Goal: Information Seeking & Learning: Learn about a topic

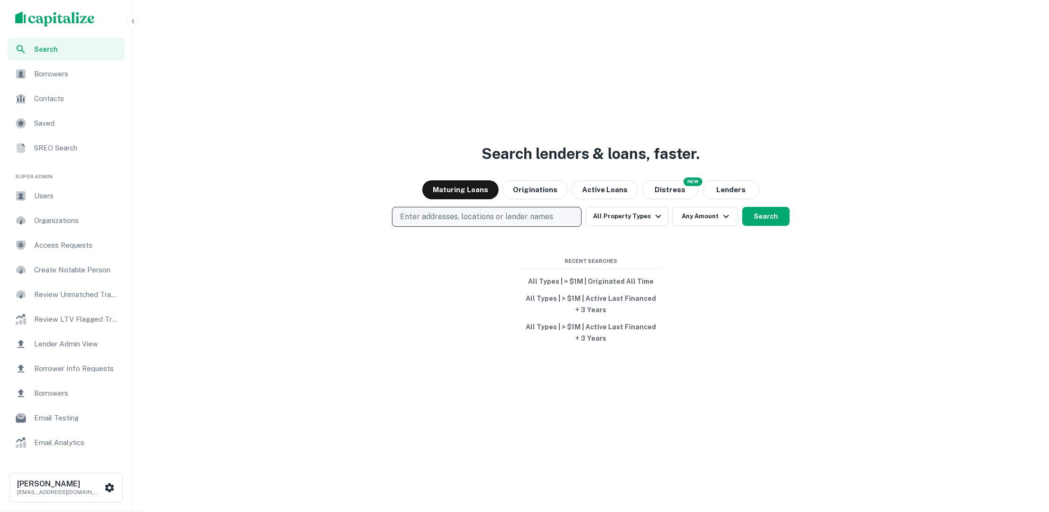
click at [463, 213] on p "Enter addresses, locations or lender names" at bounding box center [476, 216] width 153 height 11
type input "******"
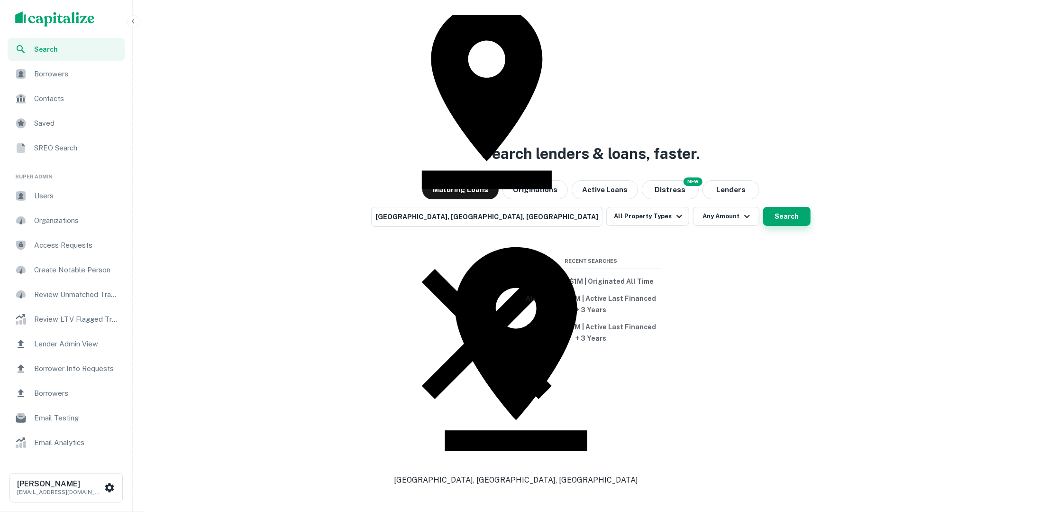
click at [763, 221] on button "Search" at bounding box center [786, 216] width 47 height 19
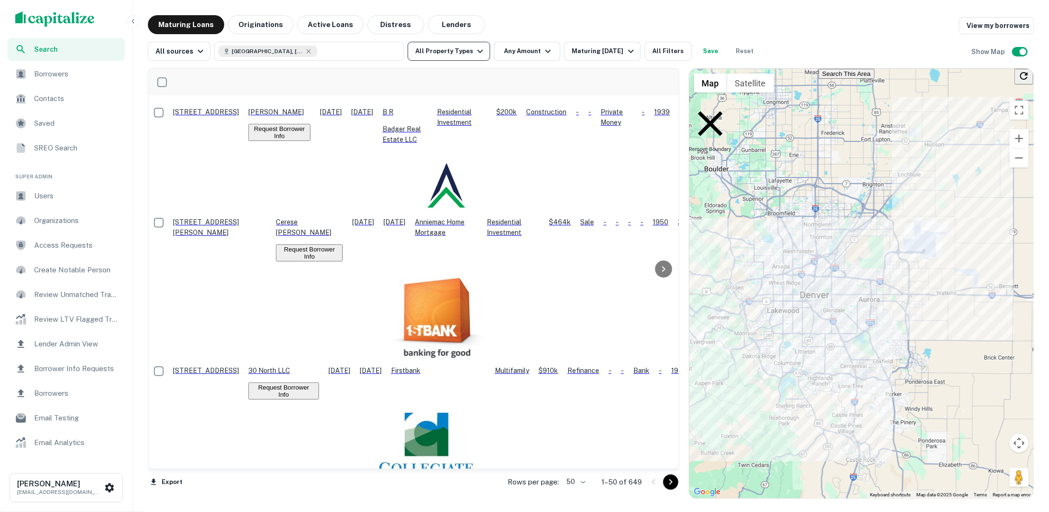
click at [475, 52] on icon "button" at bounding box center [480, 51] width 11 height 11
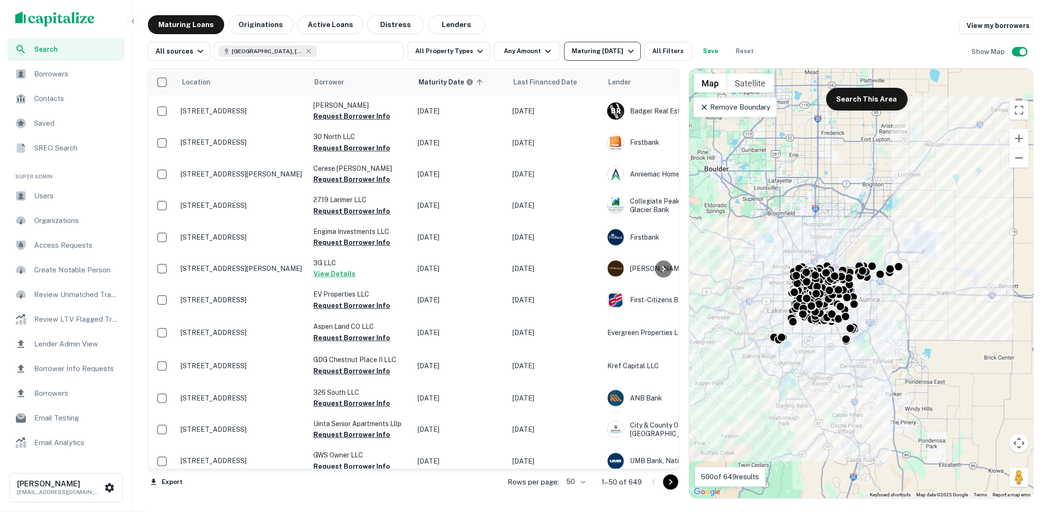
click at [619, 45] on button "Maturing [DATE]" at bounding box center [602, 51] width 76 height 19
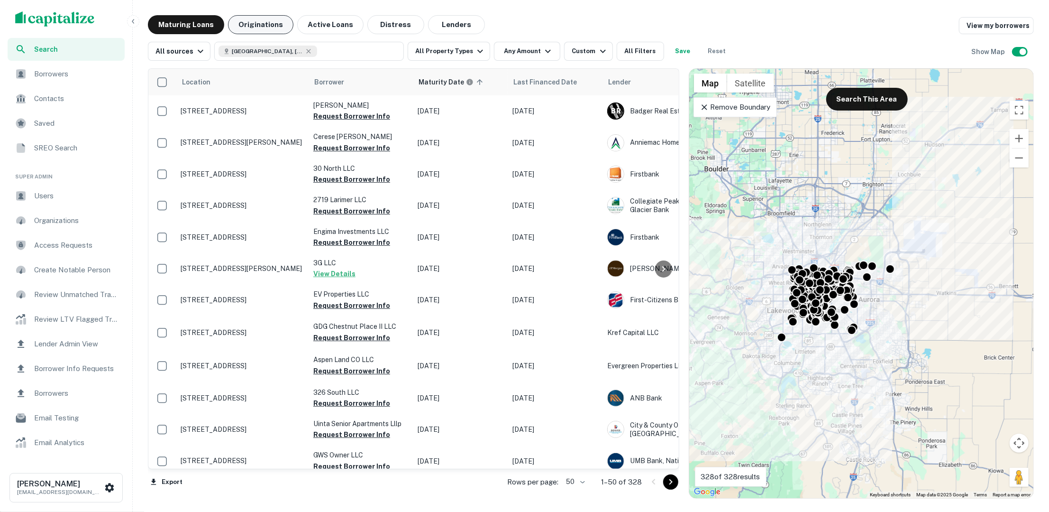
click at [271, 27] on button "Originations" at bounding box center [260, 24] width 65 height 19
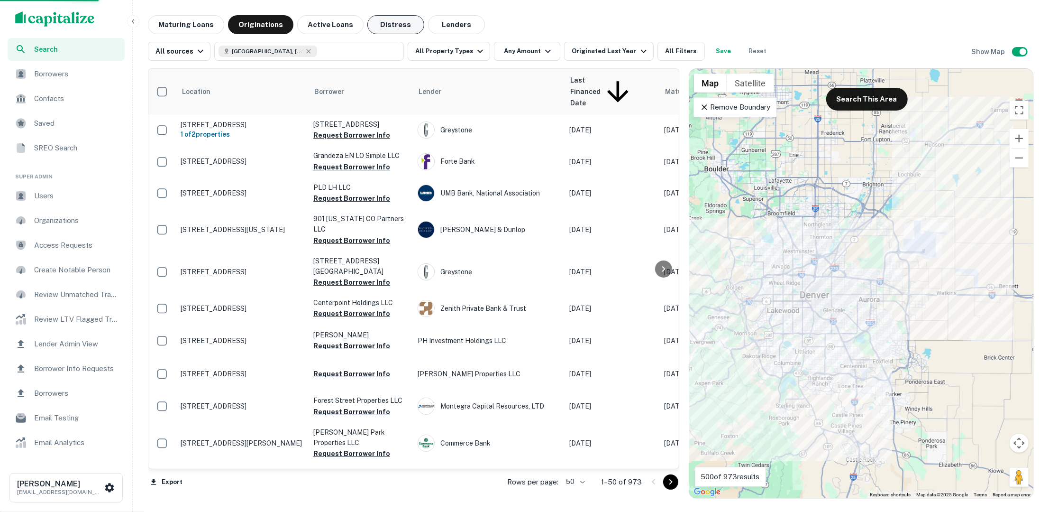
click at [388, 31] on button "Distress" at bounding box center [395, 24] width 57 height 19
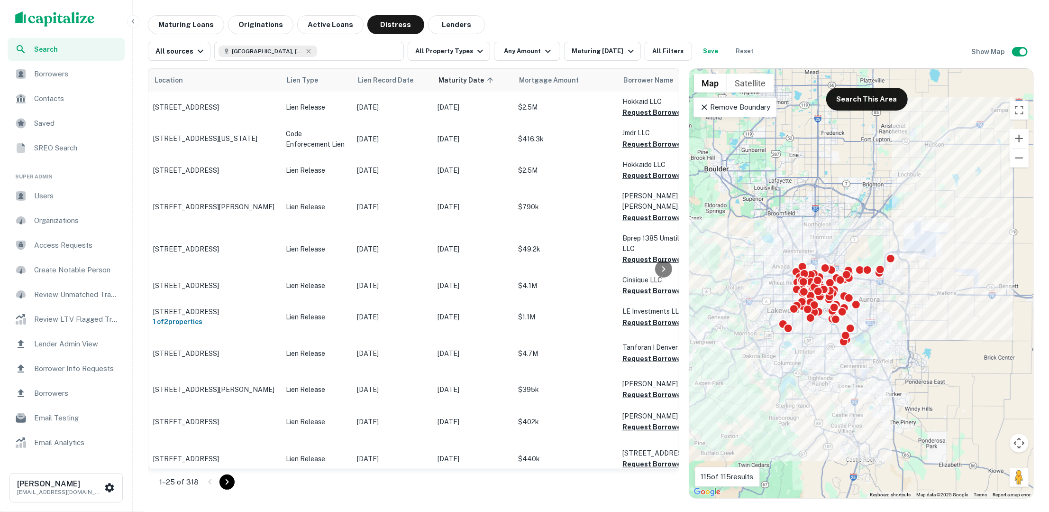
click at [68, 75] on span "Borrowers" at bounding box center [76, 73] width 85 height 11
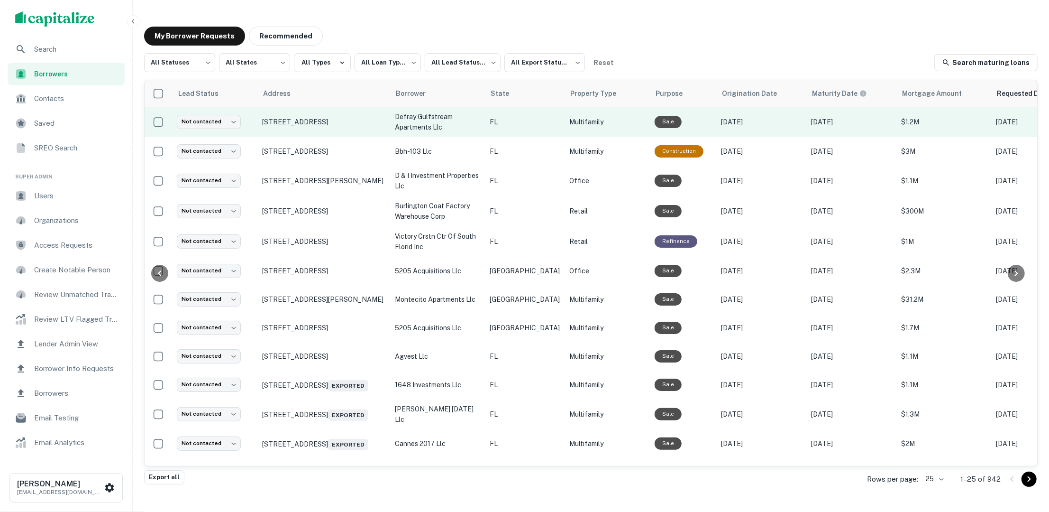
scroll to position [0, 222]
click at [230, 122] on body "**********" at bounding box center [524, 256] width 1049 height 512
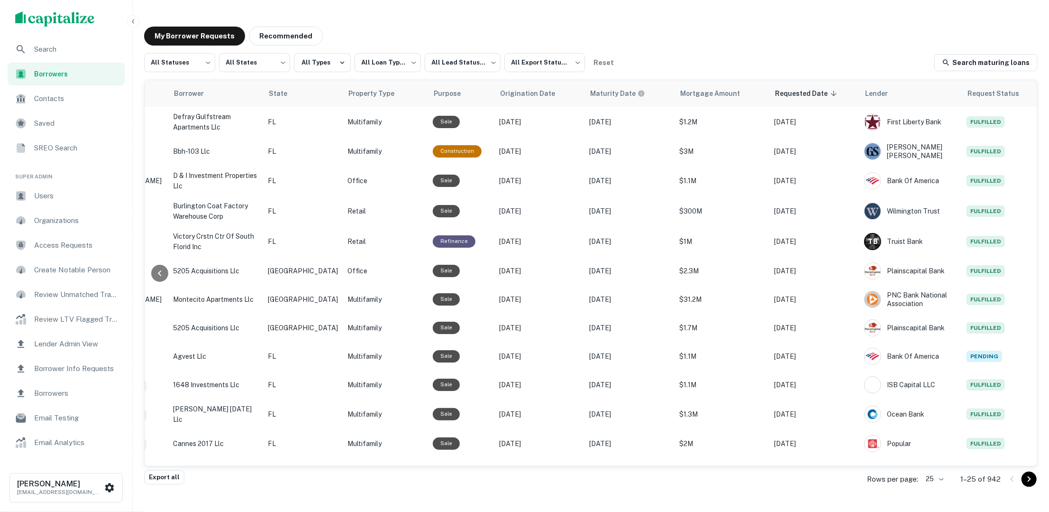
scroll to position [0, 219]
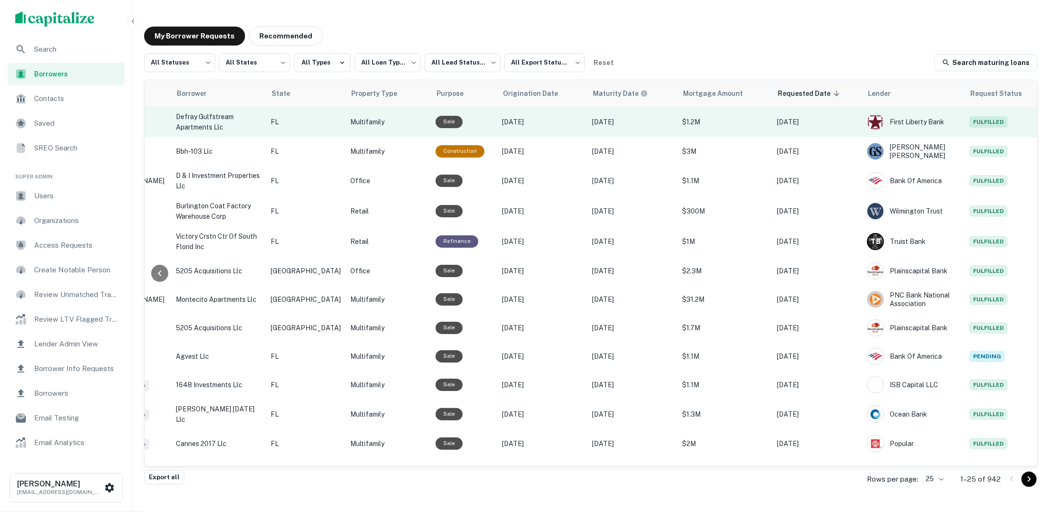
click at [1049, 120] on icon "Create a note for this borrower request" at bounding box center [1062, 121] width 11 height 11
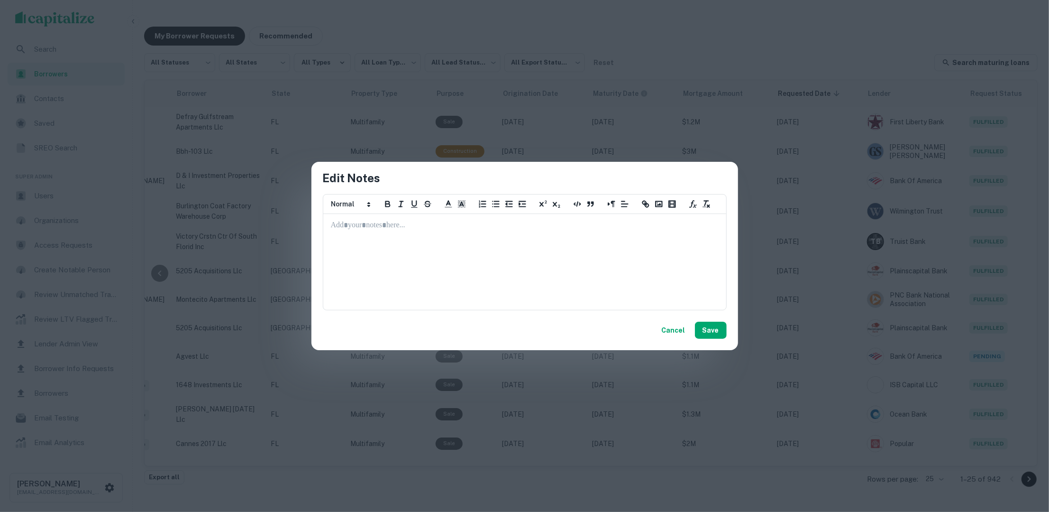
click at [679, 329] on button "Cancel" at bounding box center [673, 329] width 31 height 17
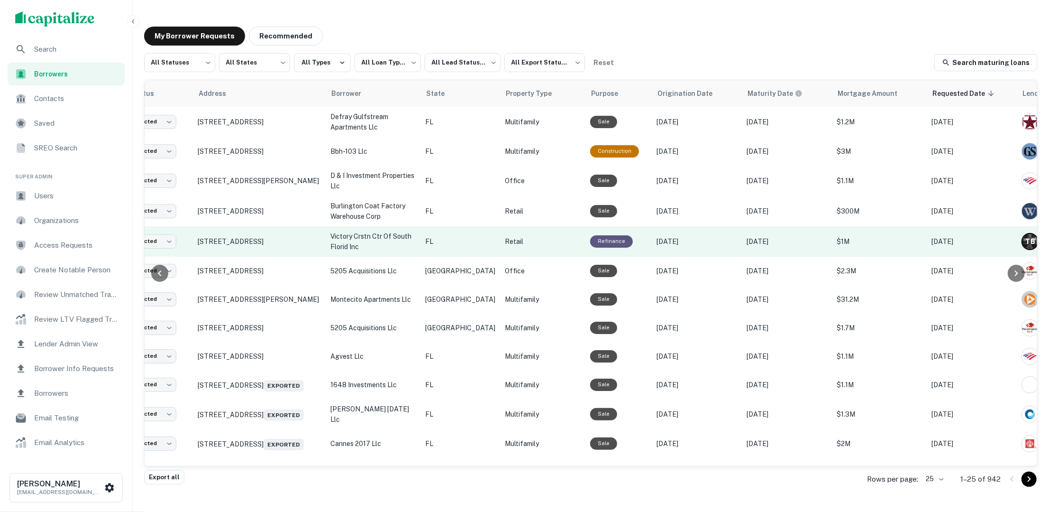
scroll to position [0, 0]
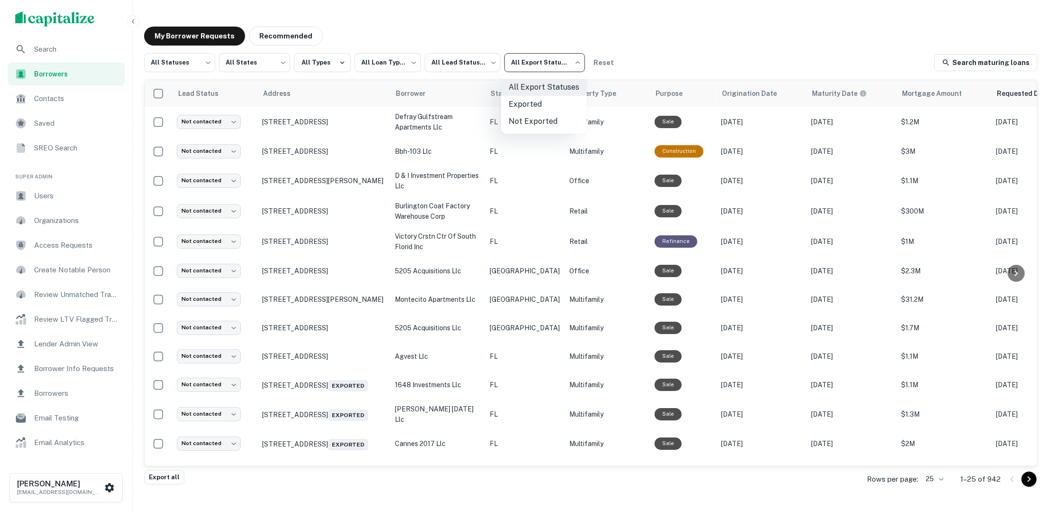
click at [572, 64] on body "**********" at bounding box center [524, 256] width 1049 height 512
click at [619, 44] on div at bounding box center [524, 256] width 1049 height 512
click at [58, 52] on span "Search" at bounding box center [76, 49] width 85 height 11
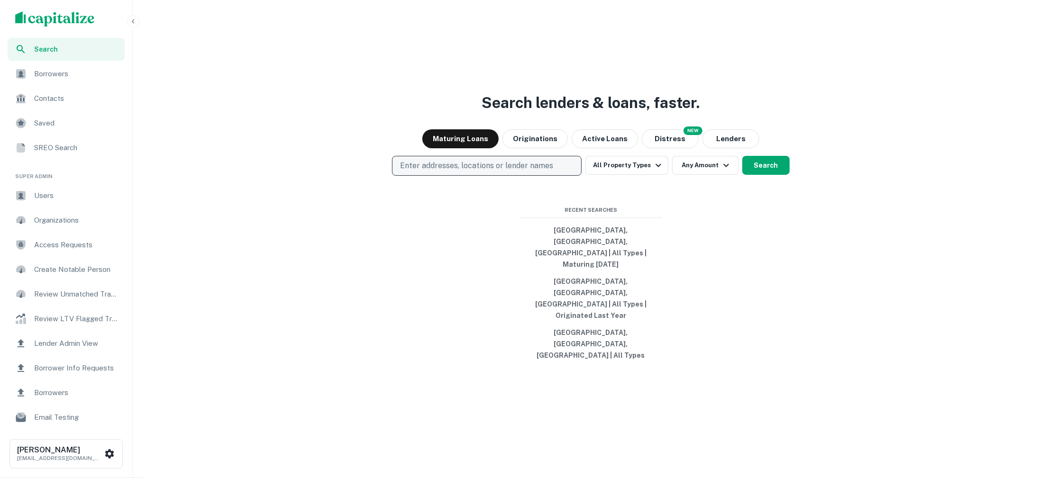
click at [456, 172] on p "Enter addresses, locations or lender names" at bounding box center [476, 165] width 153 height 11
type input "*********"
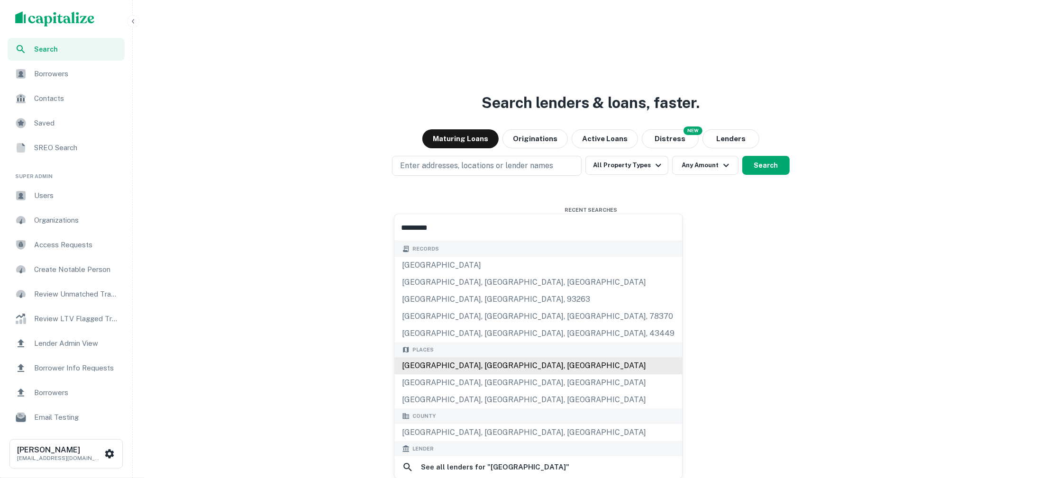
click at [440, 363] on div "[GEOGRAPHIC_DATA], [GEOGRAPHIC_DATA], [GEOGRAPHIC_DATA]" at bounding box center [538, 365] width 288 height 17
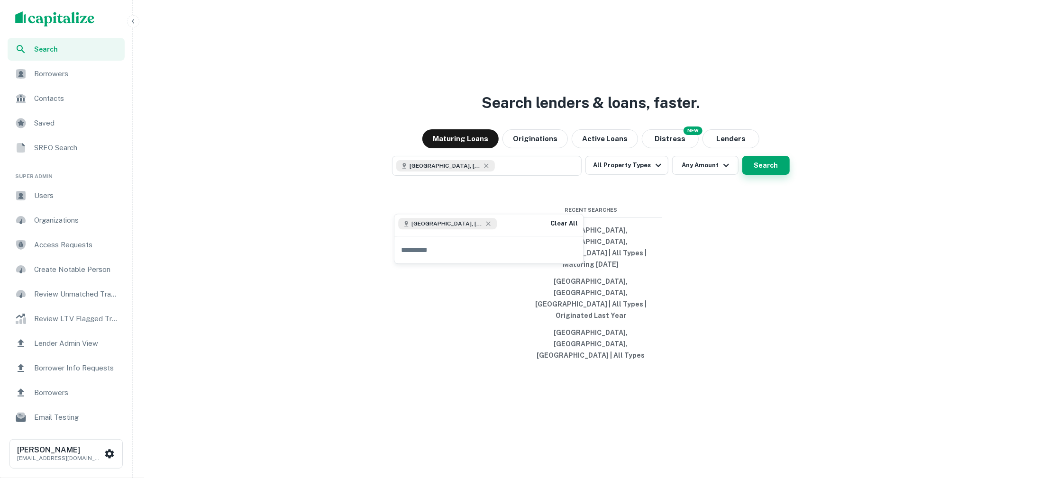
click at [750, 175] on button "Search" at bounding box center [765, 165] width 47 height 19
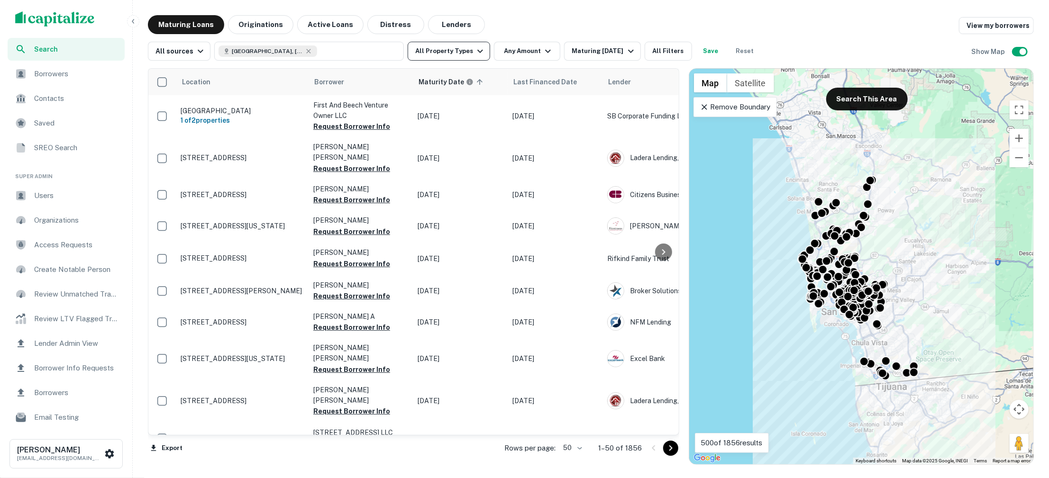
click at [476, 46] on icon "button" at bounding box center [480, 51] width 11 height 11
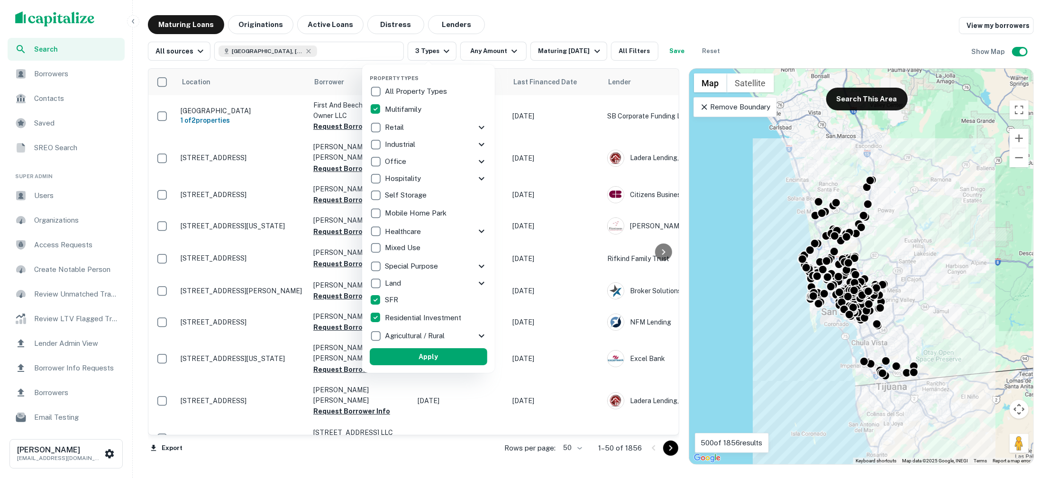
click at [401, 357] on button "Apply" at bounding box center [429, 356] width 118 height 17
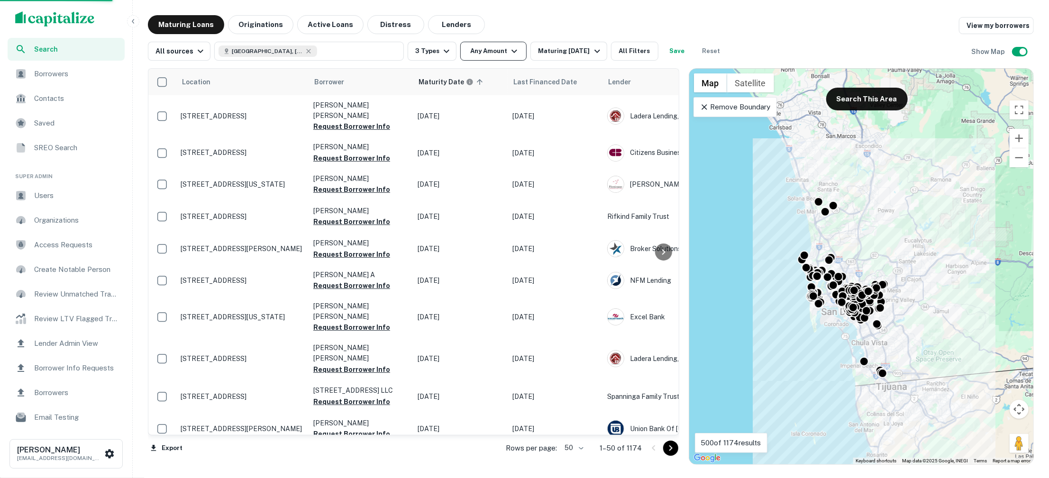
click at [509, 54] on icon "button" at bounding box center [514, 51] width 11 height 11
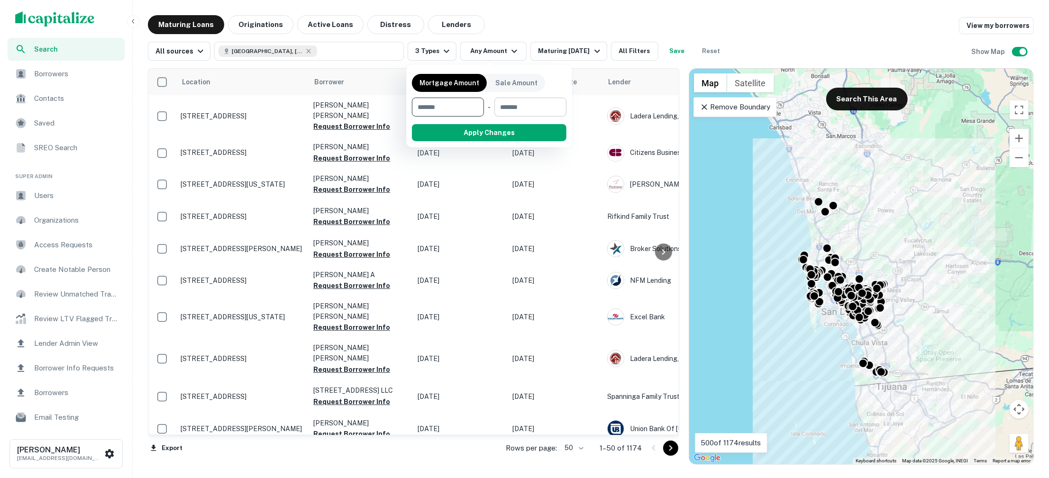
click at [508, 108] on input "number" at bounding box center [526, 107] width 65 height 19
type input "*******"
click at [472, 111] on input "number" at bounding box center [442, 107] width 60 height 19
type input "*"
type input "******"
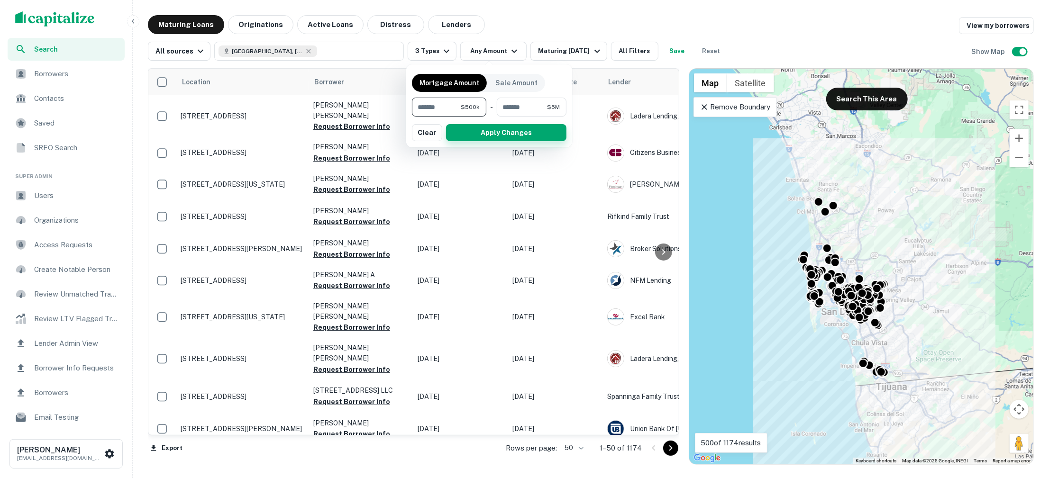
click at [490, 136] on button "Apply Changes" at bounding box center [506, 132] width 120 height 17
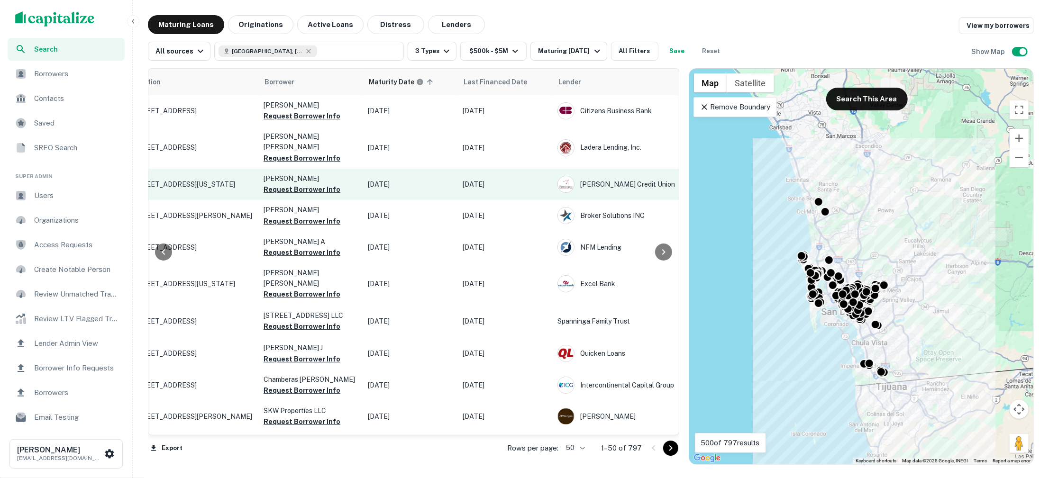
scroll to position [0, 30]
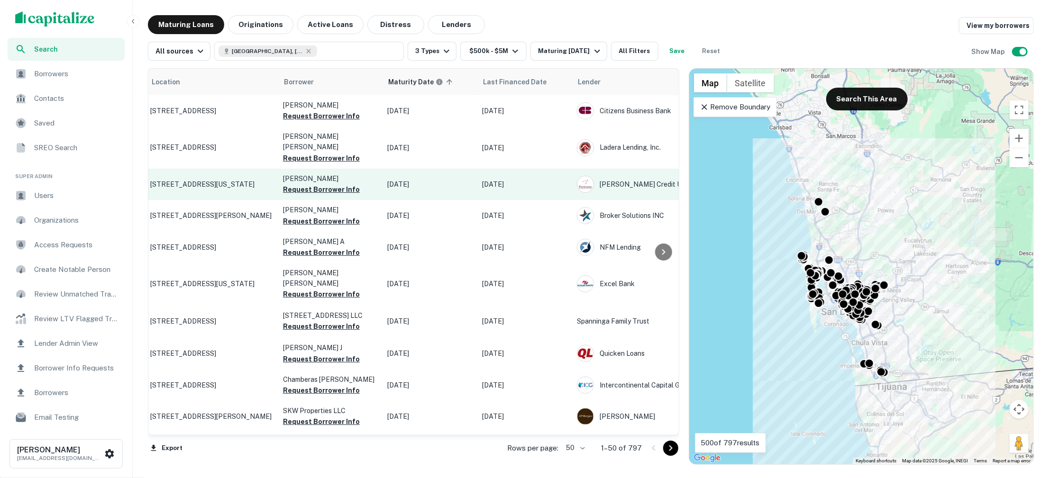
click at [192, 180] on p "4460 Mississippi St San Diego, CA 92116" at bounding box center [211, 184] width 123 height 9
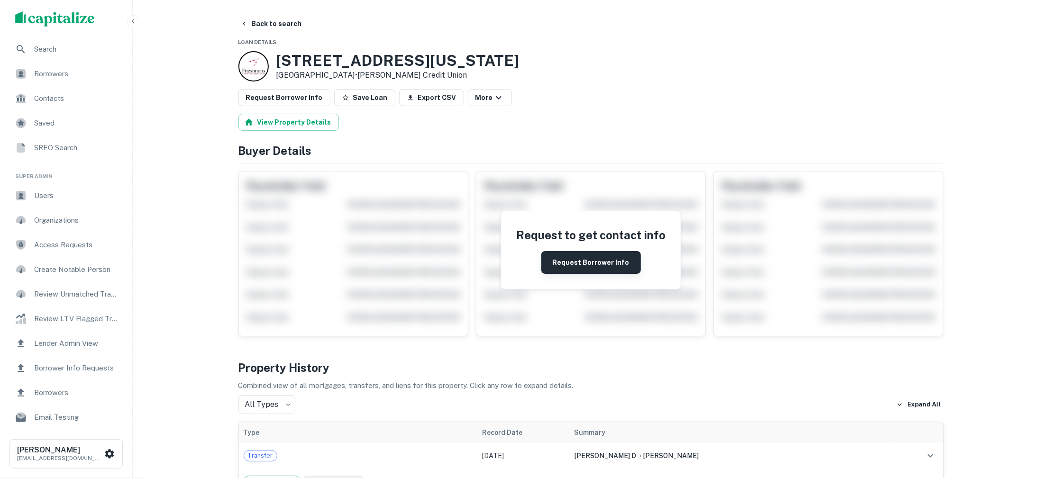
click at [602, 267] on button "Request Borrower Info" at bounding box center [591, 262] width 100 height 23
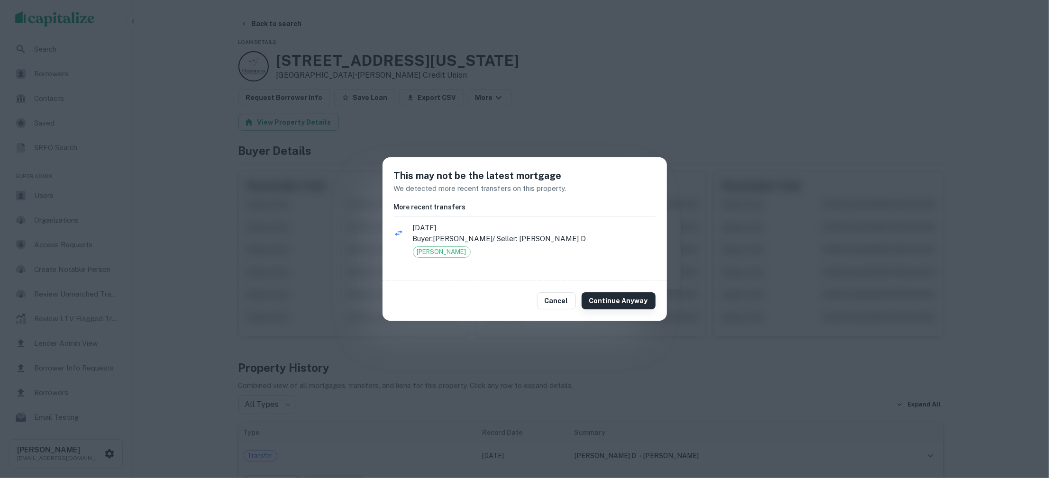
click at [620, 300] on button "Continue Anyway" at bounding box center [619, 301] width 74 height 17
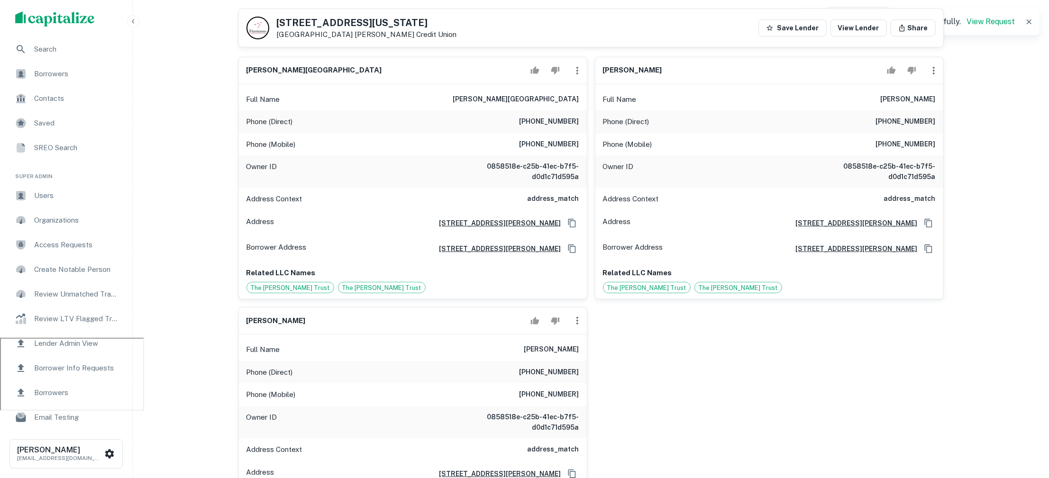
scroll to position [141, 0]
drag, startPoint x: 581, startPoint y: 140, endPoint x: 533, endPoint y: 140, distance: 47.4
click at [534, 140] on div "Phone (Mobile) (760) 223-6236" at bounding box center [413, 143] width 348 height 23
click at [533, 140] on h6 "(760) 223-6236" at bounding box center [550, 143] width 60 height 11
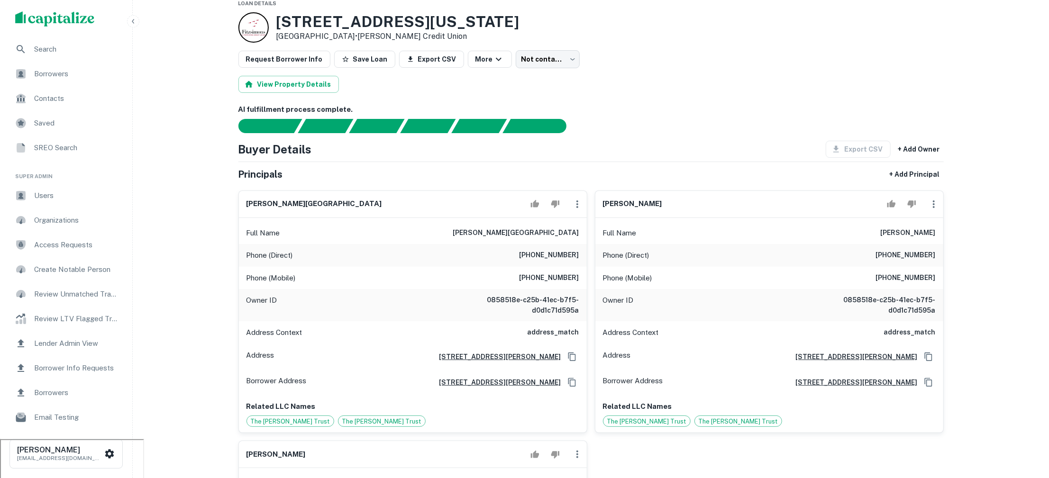
scroll to position [0, 0]
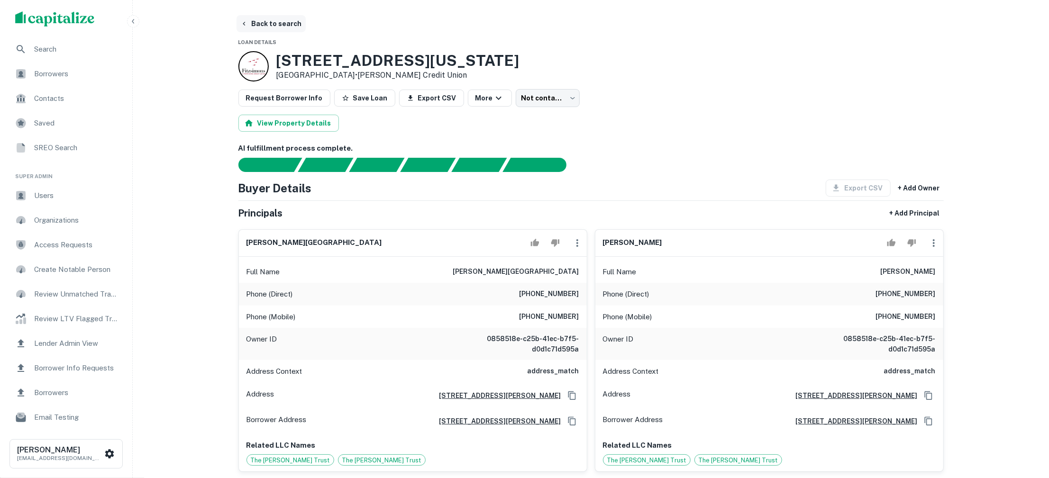
click at [285, 23] on button "Back to search" at bounding box center [271, 23] width 69 height 17
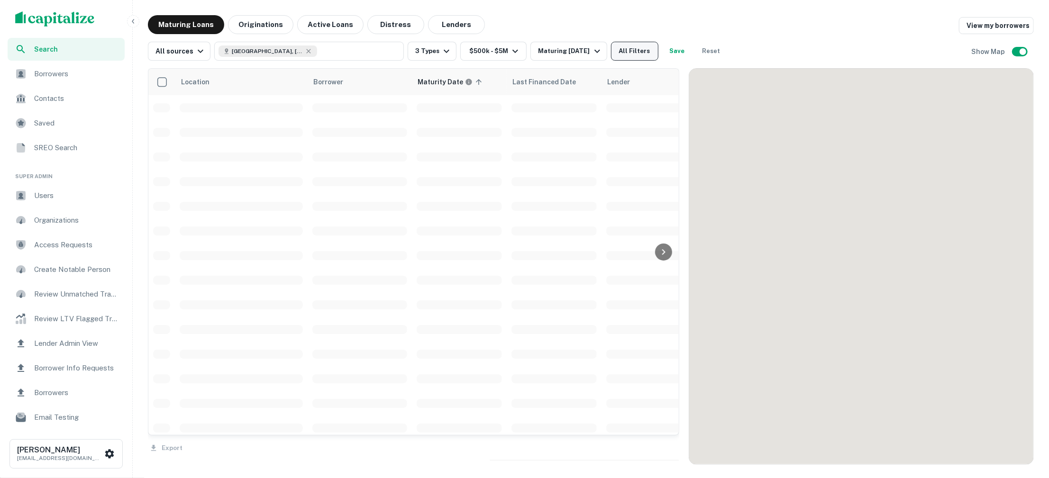
click at [639, 55] on button "All Filters" at bounding box center [634, 51] width 47 height 19
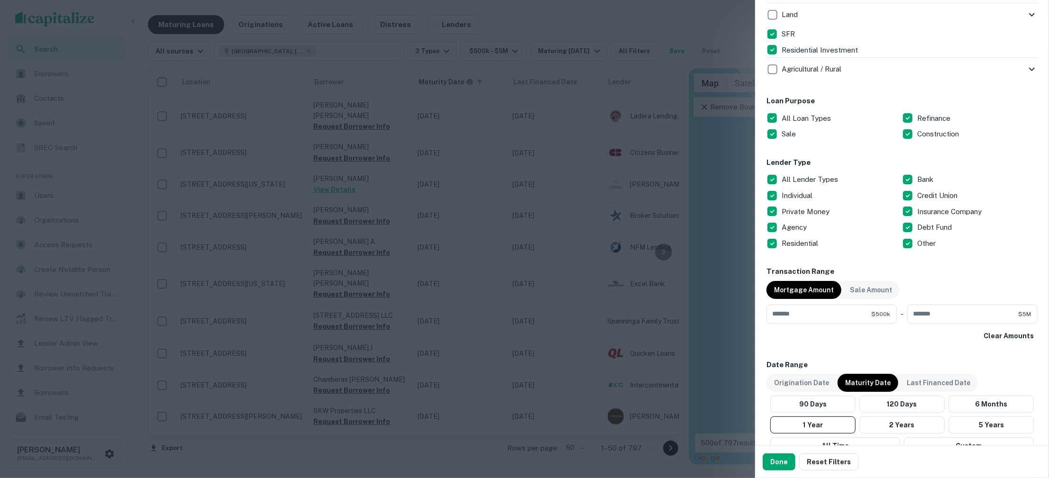
scroll to position [459, 0]
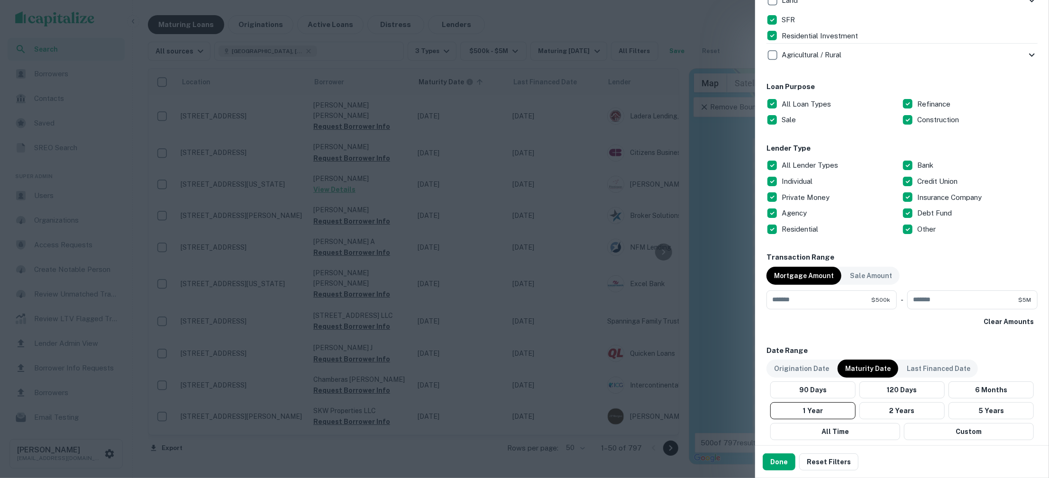
click at [782, 164] on p "All Lender Types" at bounding box center [811, 165] width 58 height 11
click at [776, 460] on button "Done" at bounding box center [779, 462] width 33 height 17
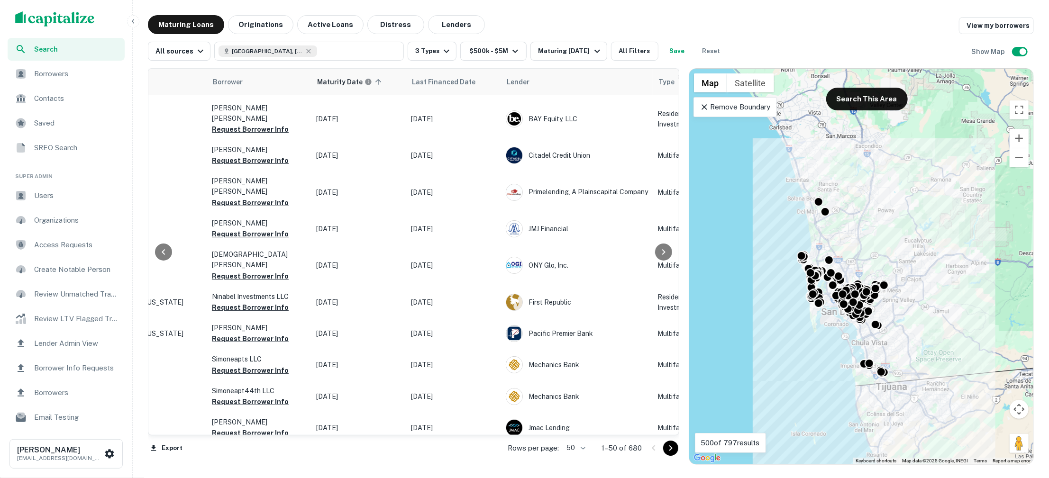
scroll to position [1046, 0]
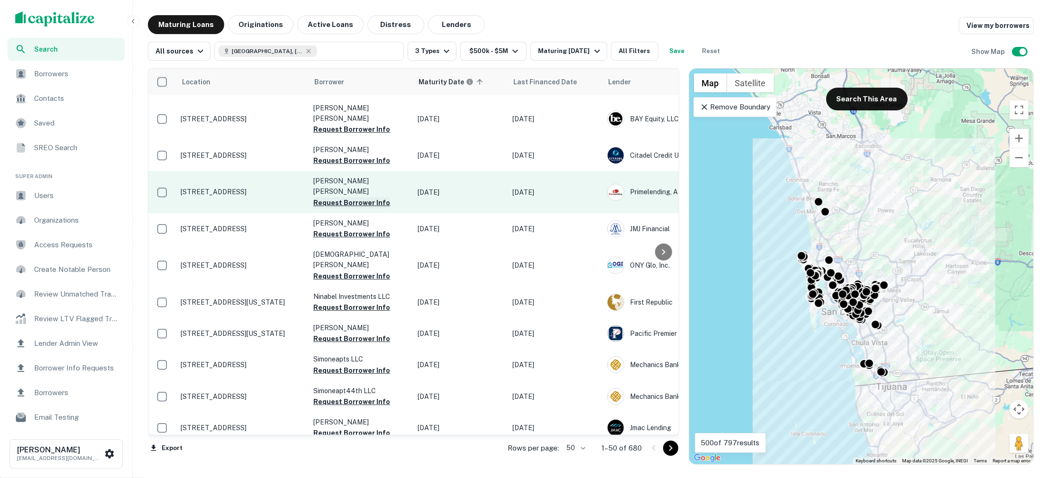
click at [339, 197] on button "Request Borrower Info" at bounding box center [351, 202] width 77 height 11
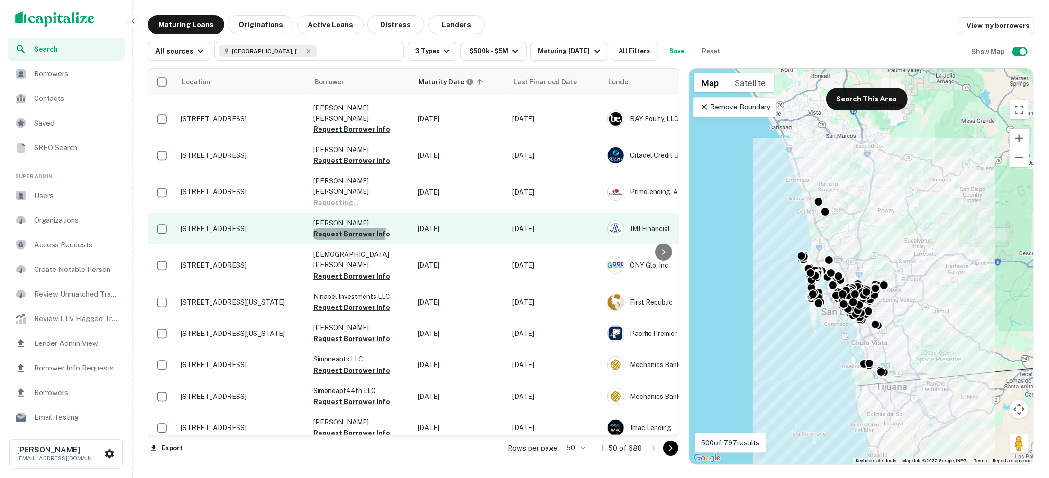
click at [347, 229] on button "Request Borrower Info" at bounding box center [351, 234] width 77 height 11
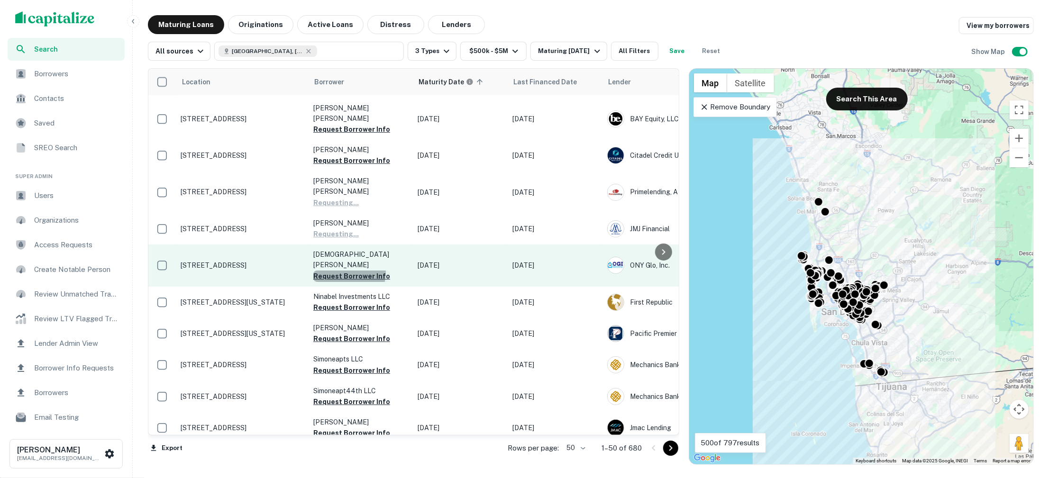
click at [347, 271] on button "Request Borrower Info" at bounding box center [351, 276] width 77 height 11
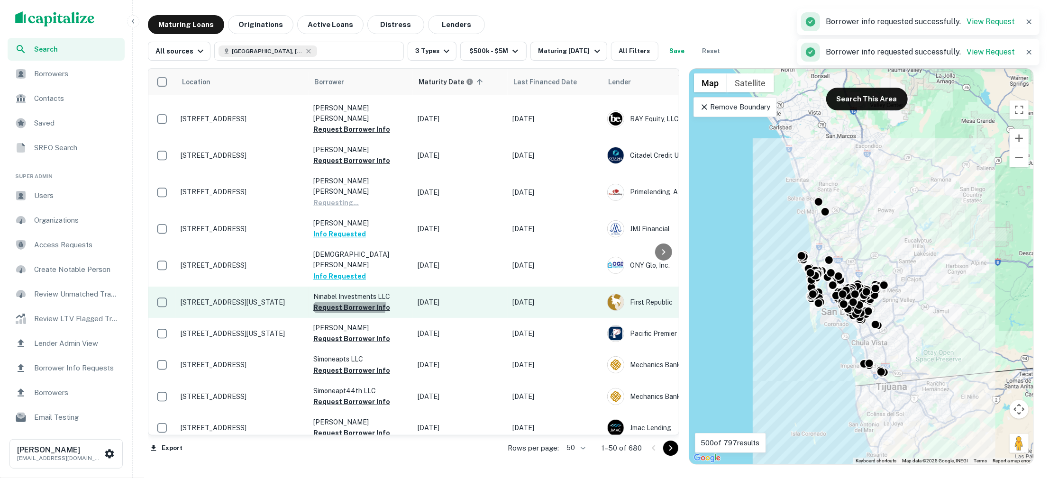
click at [345, 302] on button "Request Borrower Info" at bounding box center [351, 307] width 77 height 11
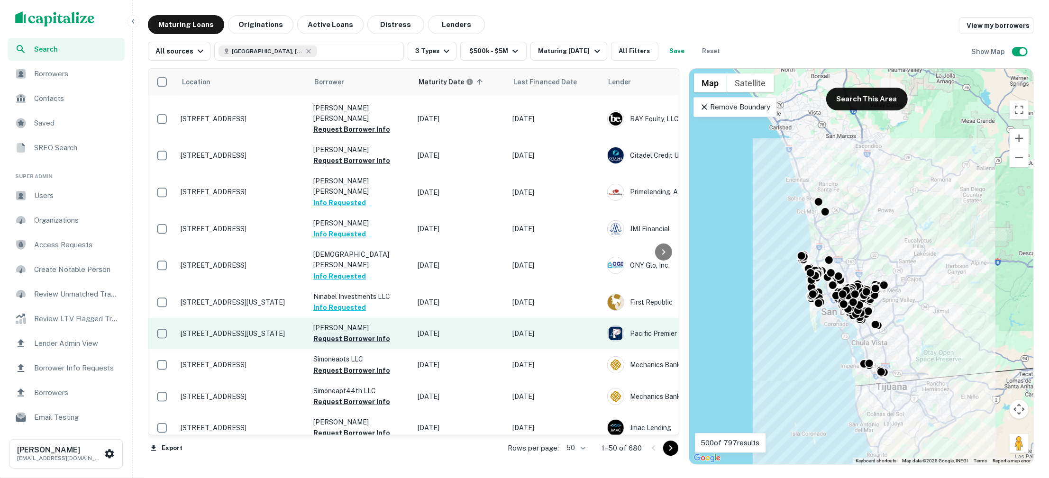
click at [358, 333] on button "Request Borrower Info" at bounding box center [351, 338] width 77 height 11
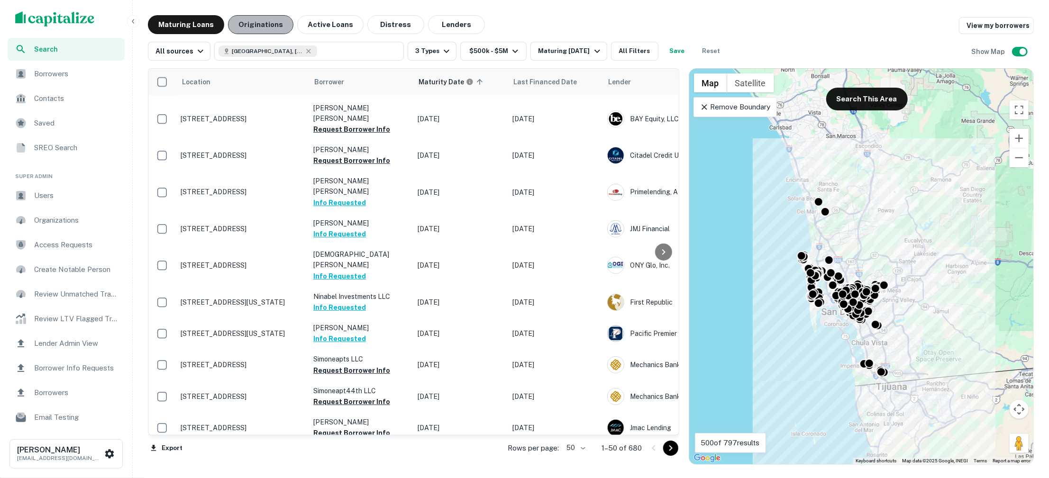
click at [263, 25] on button "Originations" at bounding box center [260, 24] width 65 height 19
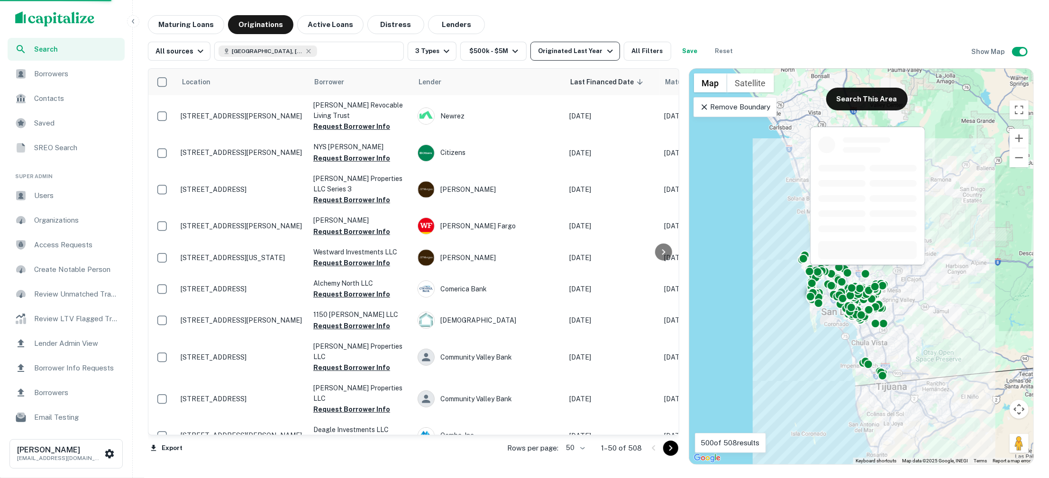
click at [592, 51] on div "Originated Last Year" at bounding box center [576, 51] width 77 height 11
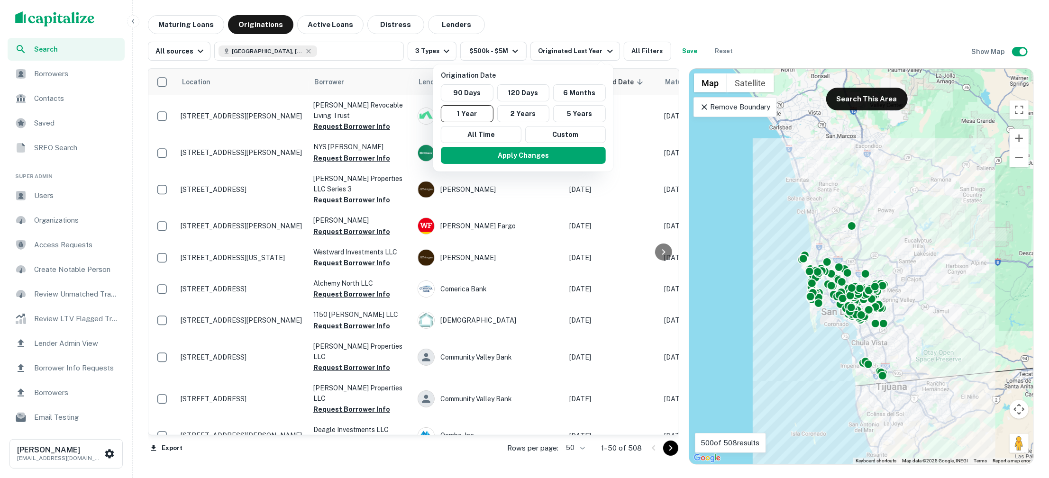
click at [682, 22] on div at bounding box center [524, 239] width 1049 height 478
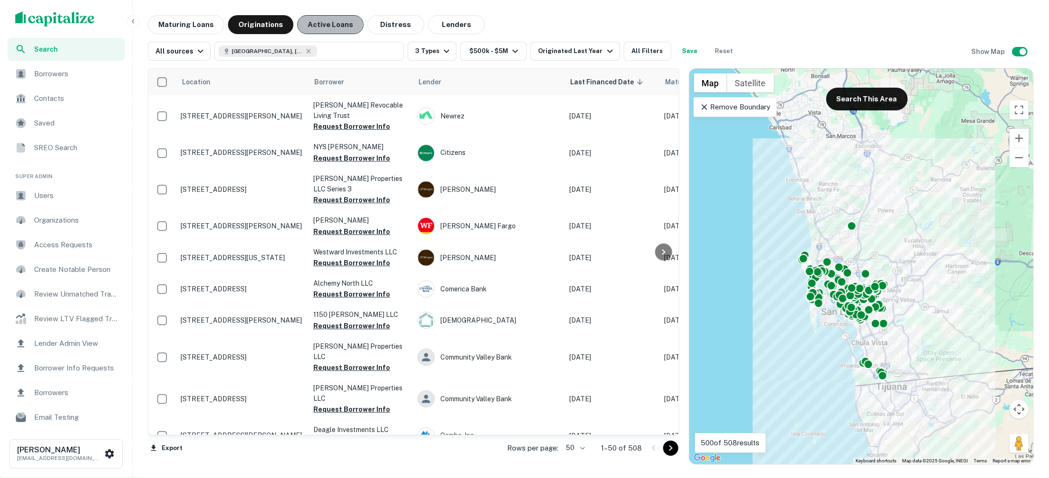
click at [317, 25] on button "Active Loans" at bounding box center [330, 24] width 66 height 19
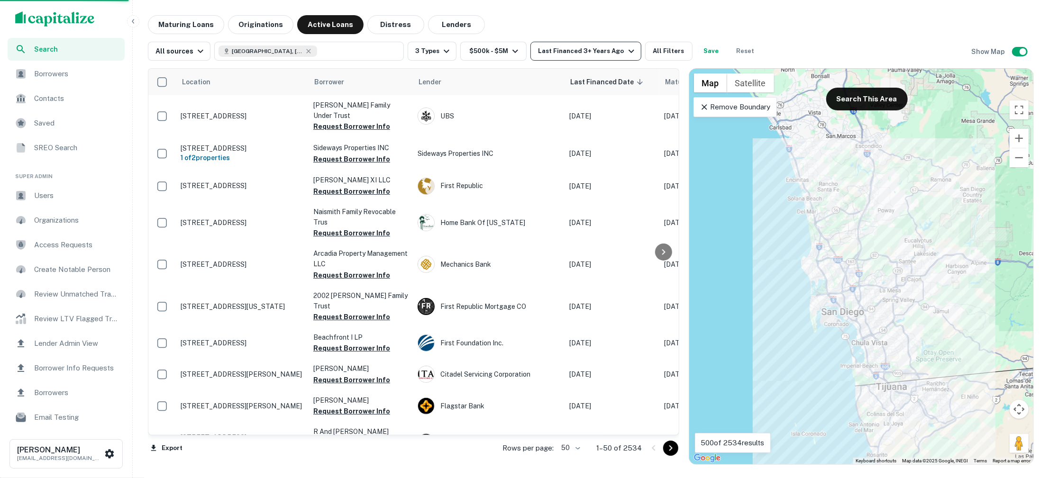
click at [626, 55] on icon "button" at bounding box center [631, 51] width 11 height 11
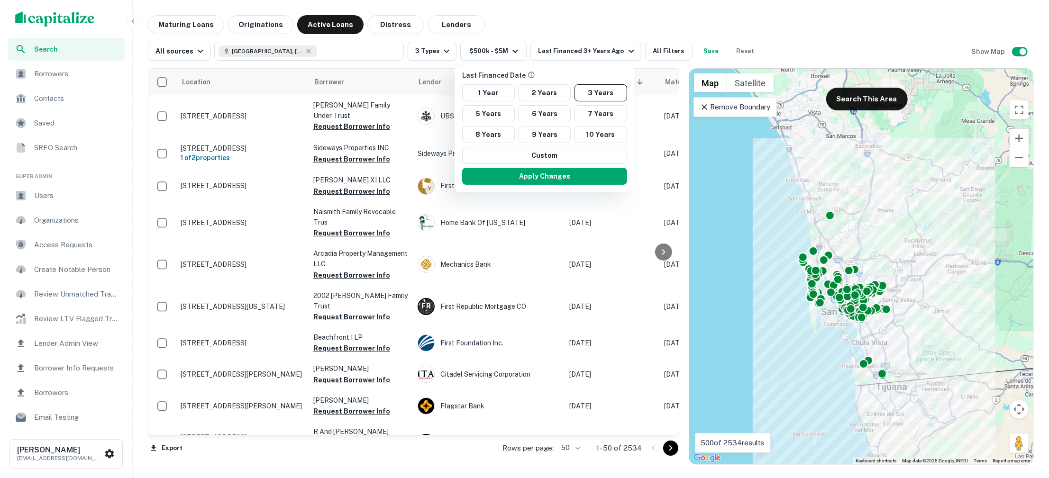
click at [550, 24] on div at bounding box center [524, 239] width 1049 height 478
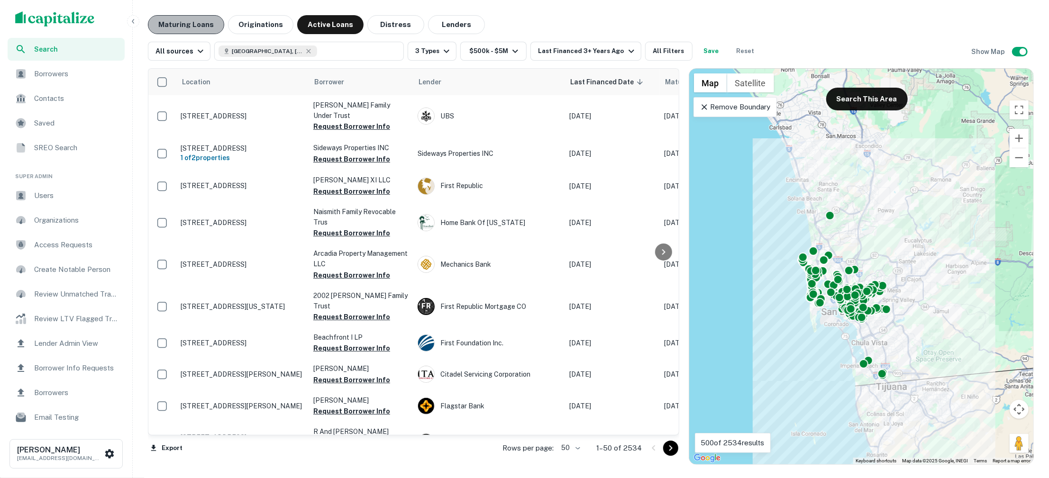
click at [205, 25] on button "Maturing Loans" at bounding box center [186, 24] width 76 height 19
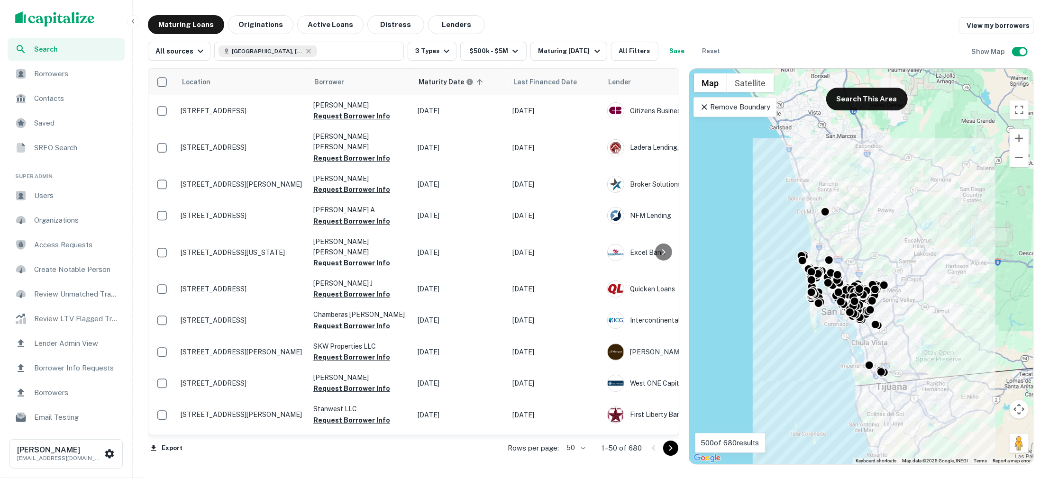
click at [81, 79] on div "Borrowers" at bounding box center [66, 74] width 117 height 23
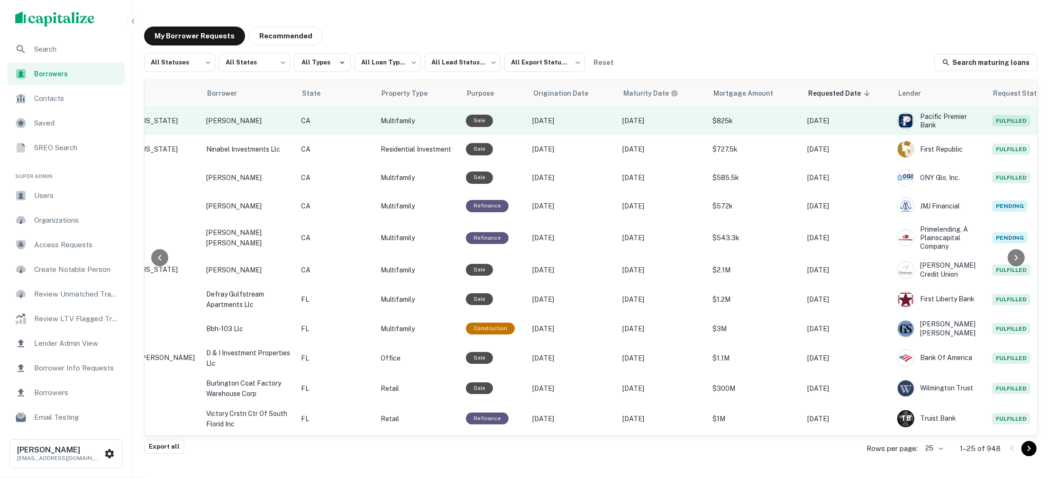
scroll to position [0, 188]
click at [475, 117] on div "Sale" at bounding box center [495, 121] width 57 height 12
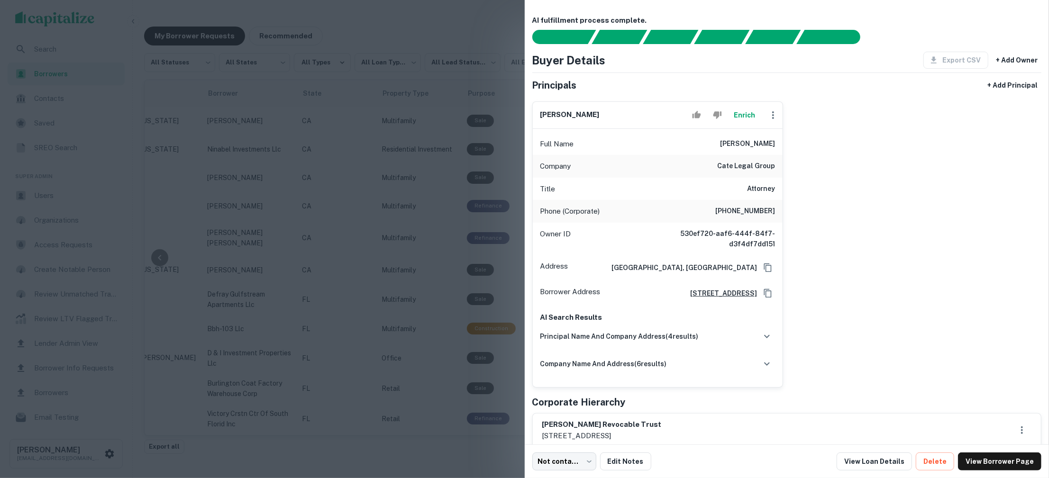
click at [491, 220] on div at bounding box center [524, 239] width 1049 height 478
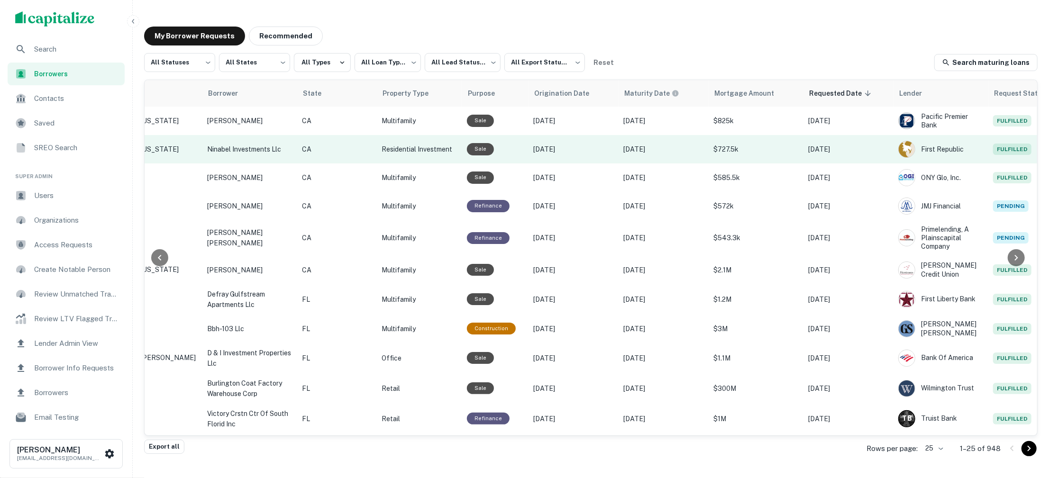
click at [489, 149] on div "Sale" at bounding box center [495, 149] width 57 height 12
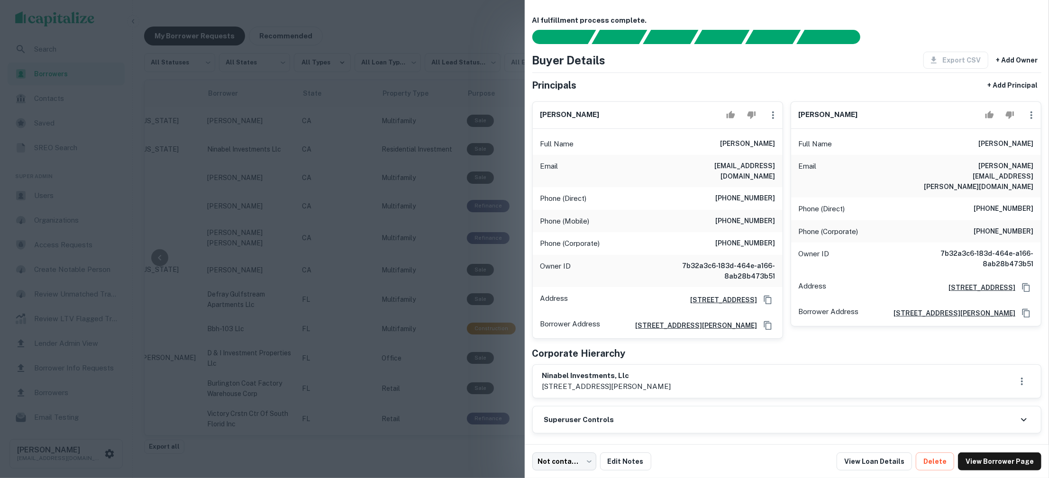
click at [386, 229] on div at bounding box center [524, 239] width 1049 height 478
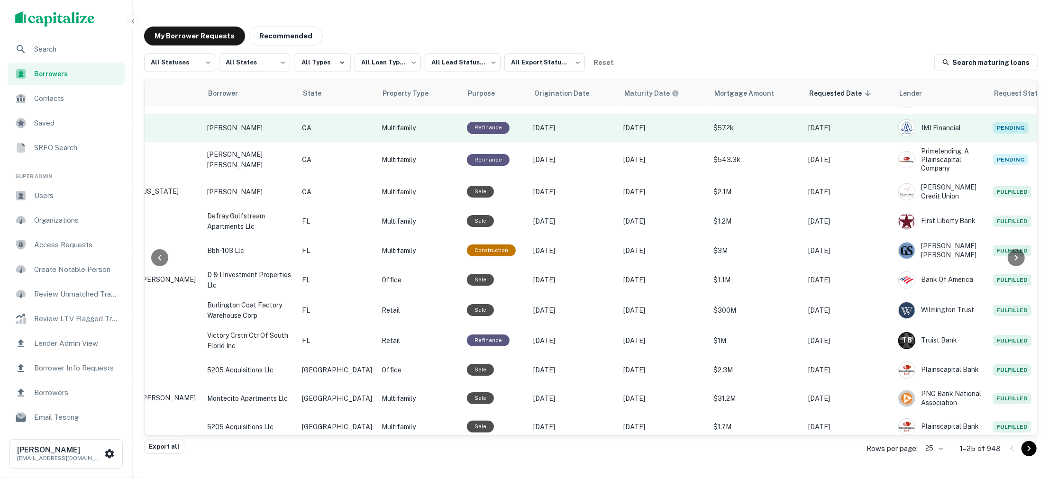
scroll to position [93, 188]
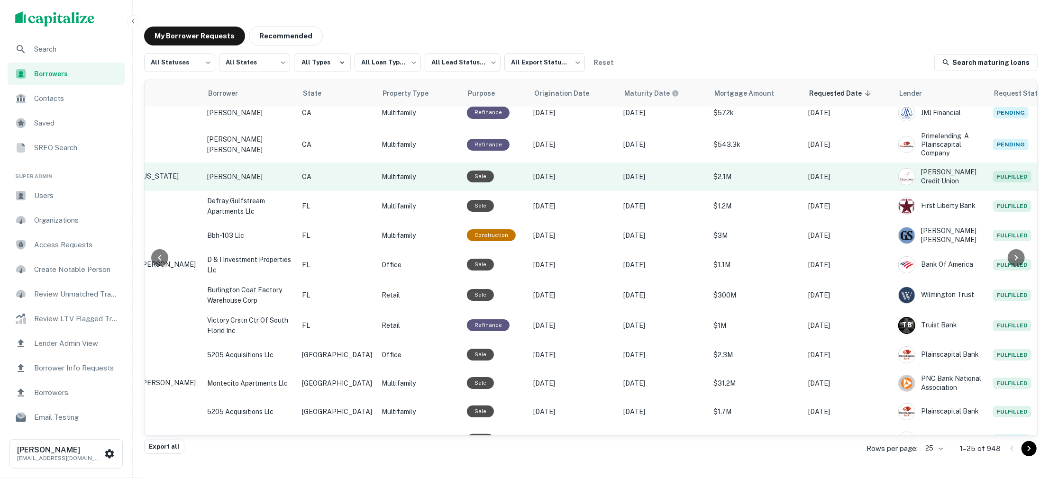
click at [729, 178] on p "$2.1M" at bounding box center [755, 177] width 85 height 10
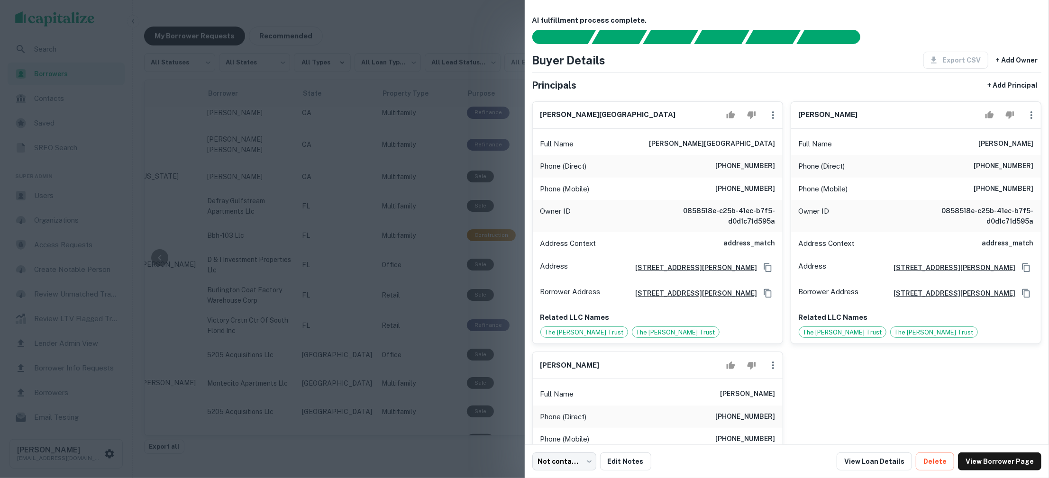
click at [489, 254] on div at bounding box center [524, 239] width 1049 height 478
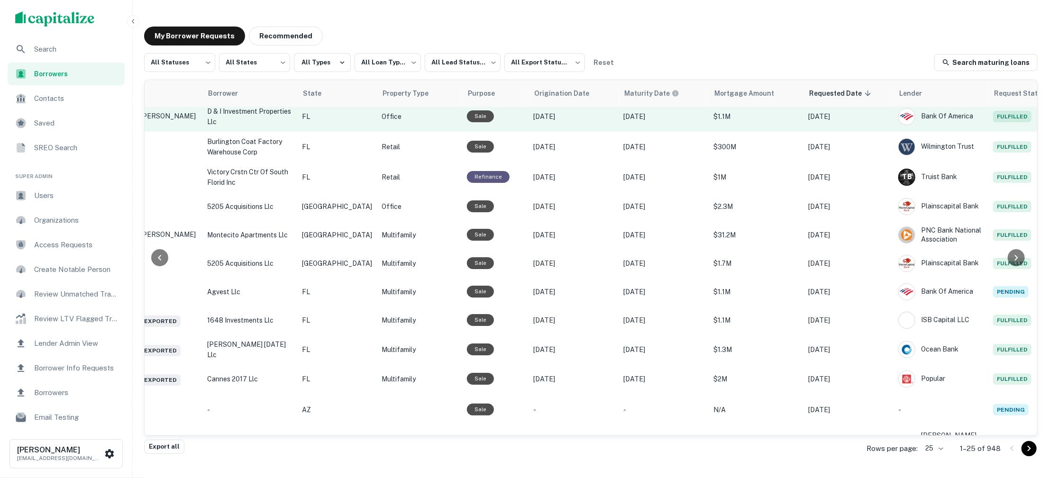
scroll to position [256, 188]
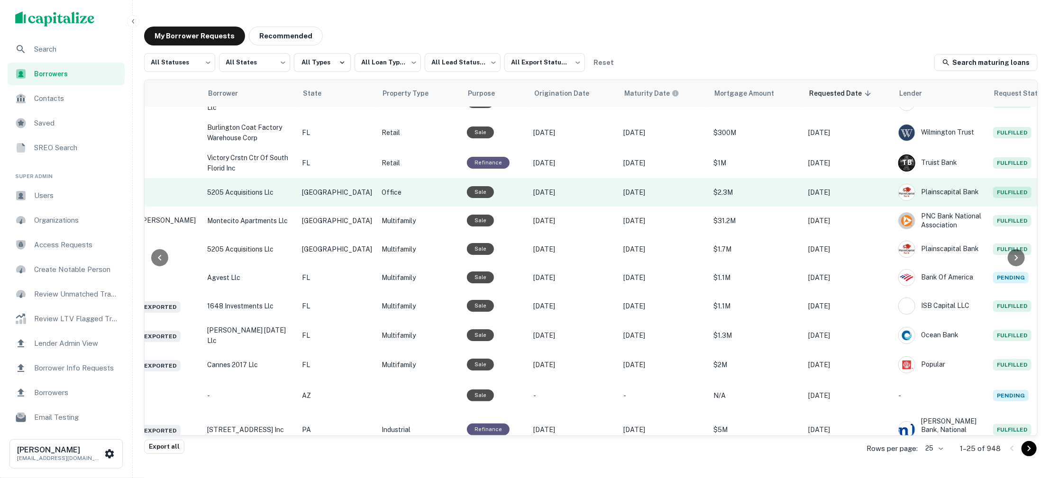
click at [745, 193] on p "$2.3M" at bounding box center [755, 192] width 85 height 10
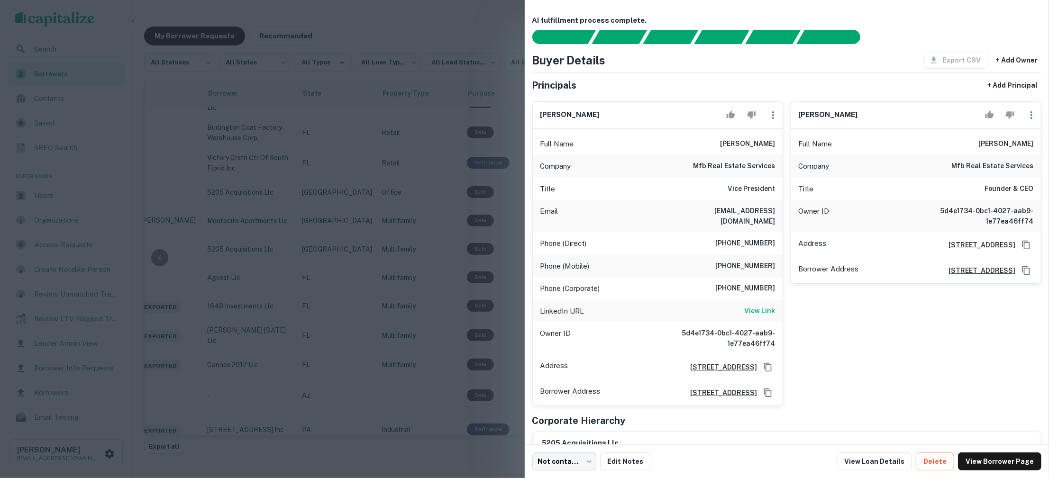
click at [491, 238] on div at bounding box center [524, 239] width 1049 height 478
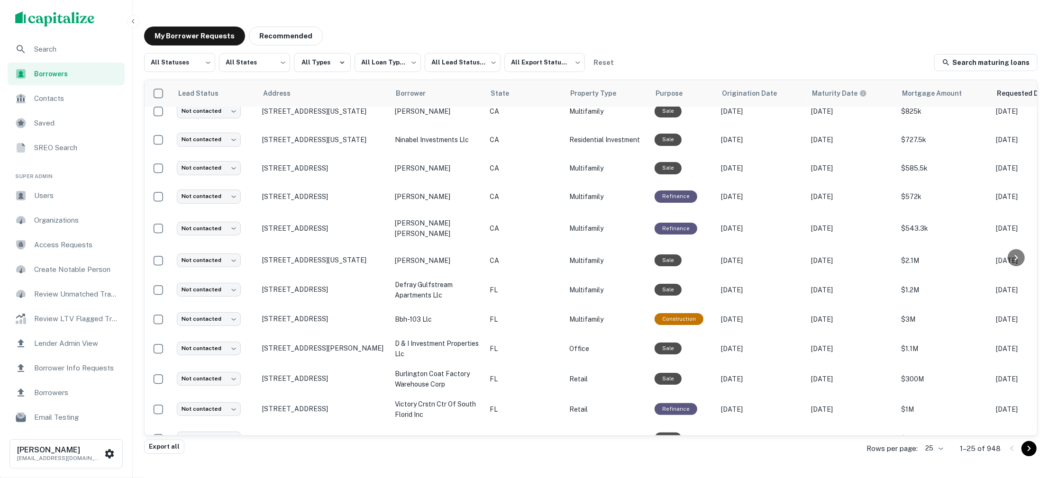
scroll to position [0, 0]
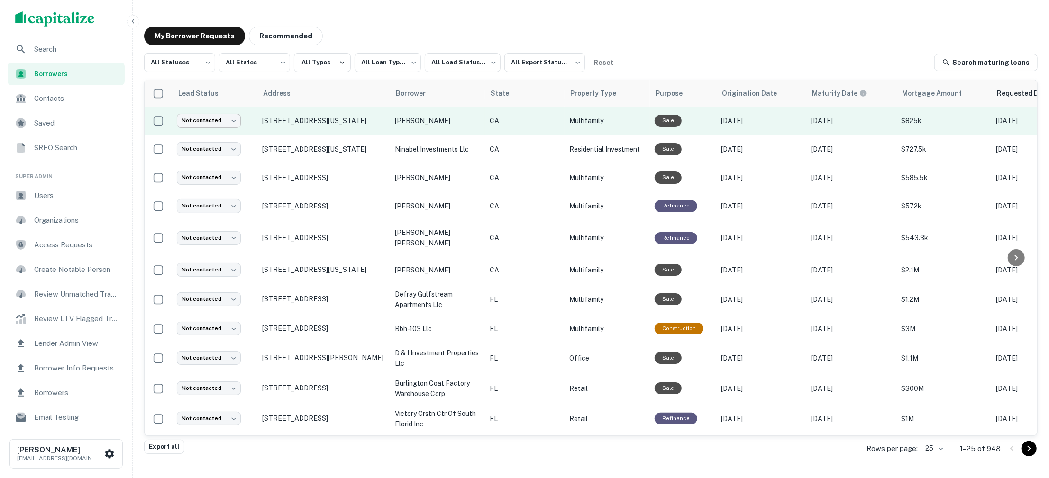
click at [230, 120] on body "**********" at bounding box center [524, 239] width 1049 height 478
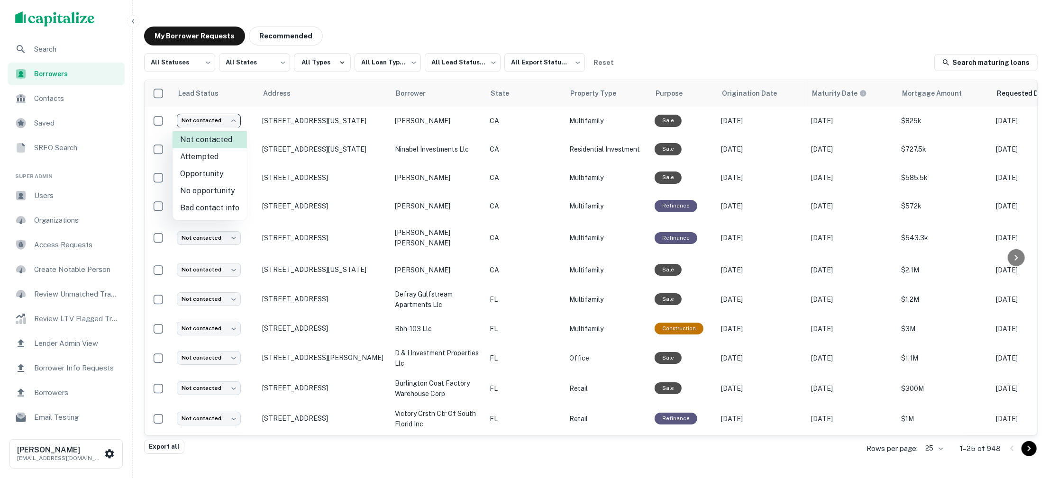
click at [751, 37] on div at bounding box center [524, 239] width 1049 height 478
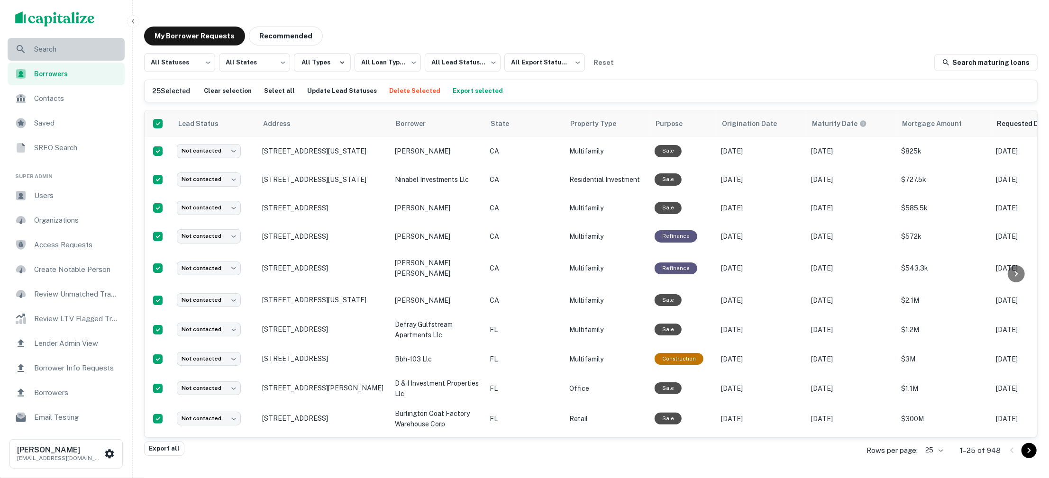
click at [67, 51] on span "Search" at bounding box center [76, 49] width 85 height 11
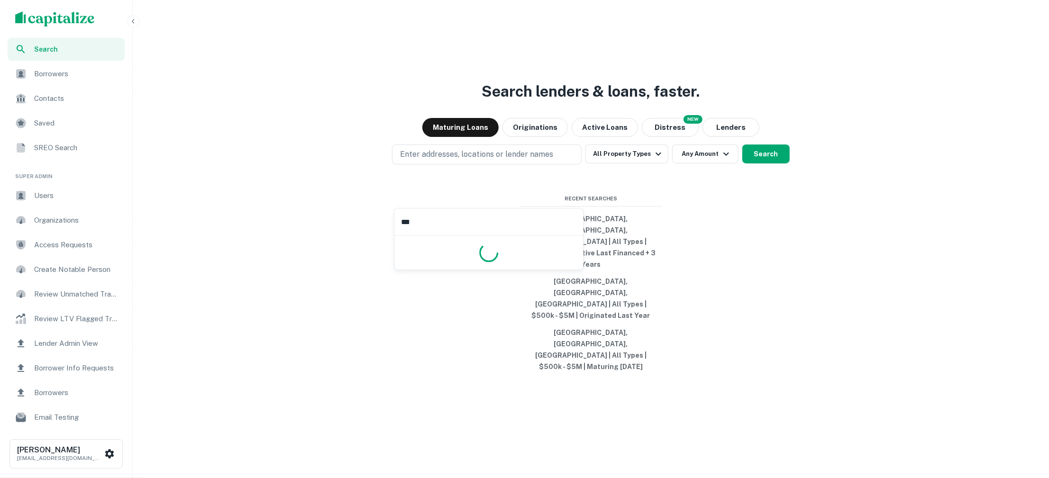
type input "***"
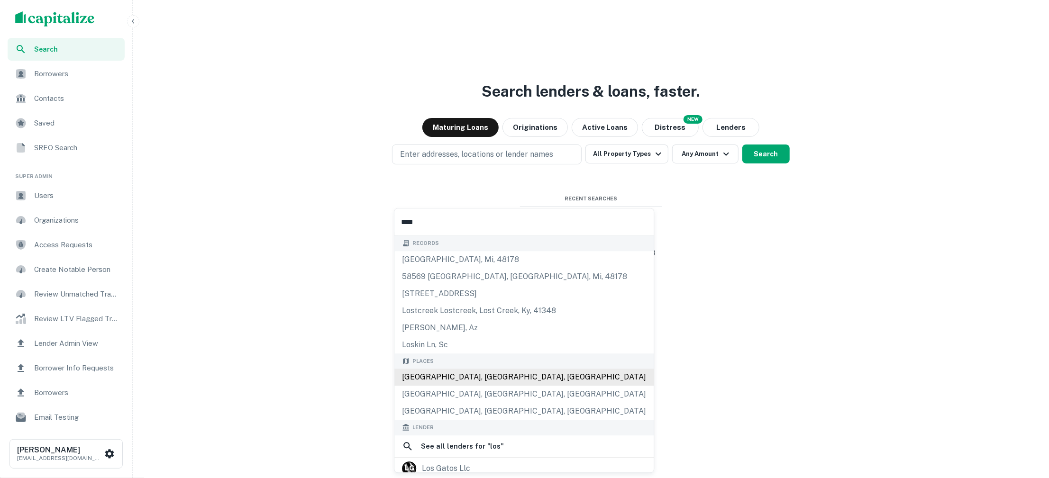
click at [448, 371] on div "[GEOGRAPHIC_DATA], [GEOGRAPHIC_DATA], [GEOGRAPHIC_DATA]" at bounding box center [523, 377] width 259 height 17
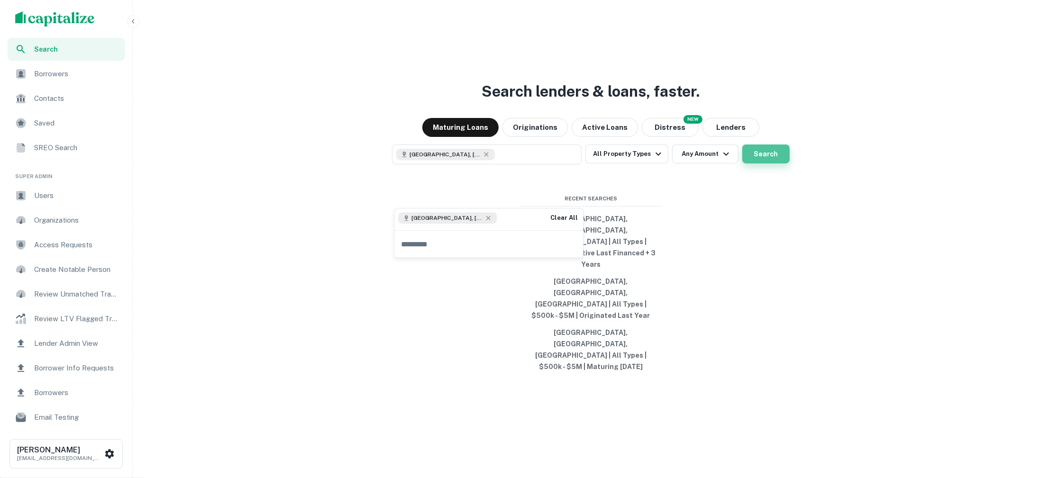
click at [752, 164] on button "Search" at bounding box center [765, 154] width 47 height 19
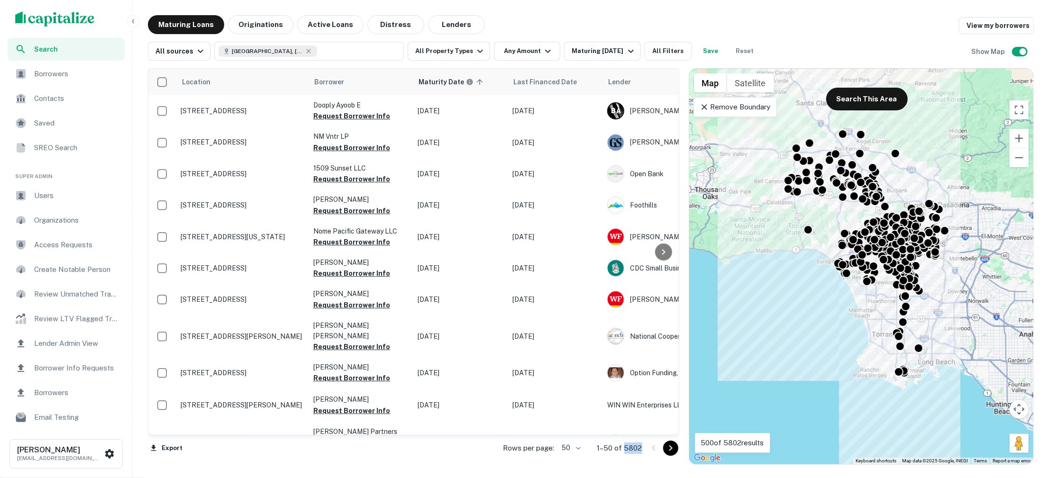
drag, startPoint x: 645, startPoint y: 448, endPoint x: 625, endPoint y: 448, distance: 19.9
click at [625, 448] on div "Rows per page: 50 ** 1–50 of 5802" at bounding box center [585, 449] width 187 height 26
click at [472, 59] on button "All Property Types" at bounding box center [449, 51] width 82 height 19
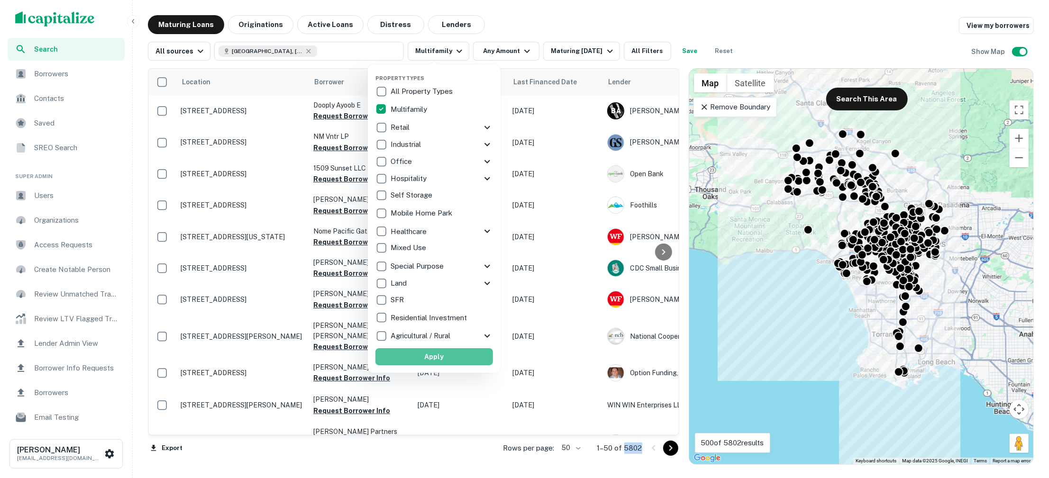
click at [430, 349] on button "Apply" at bounding box center [434, 356] width 118 height 17
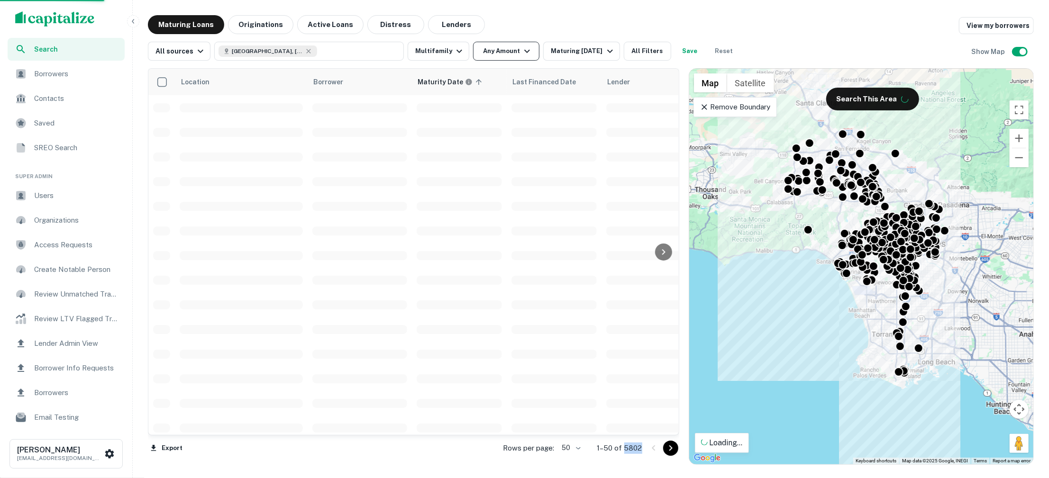
click at [521, 51] on icon "button" at bounding box center [526, 51] width 11 height 11
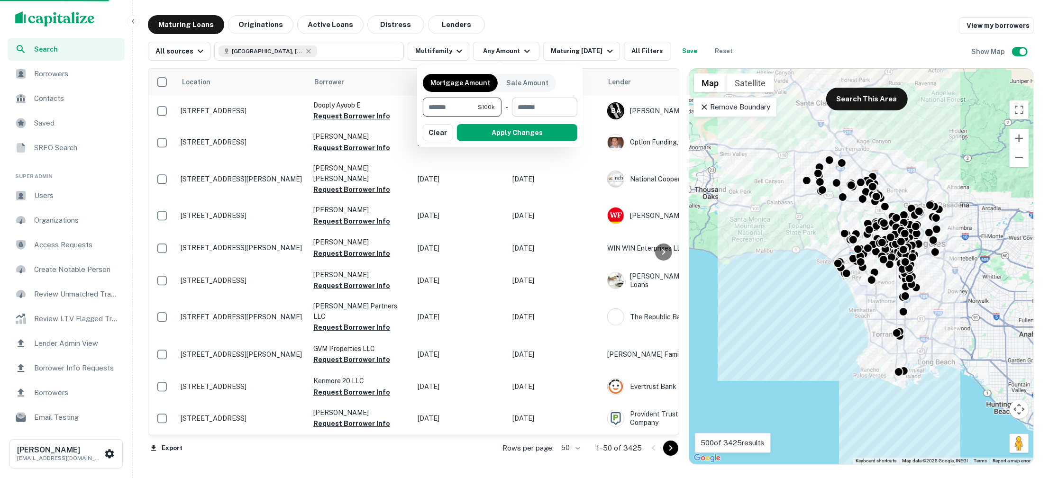
type input "******"
click at [524, 107] on input "number" at bounding box center [541, 107] width 59 height 19
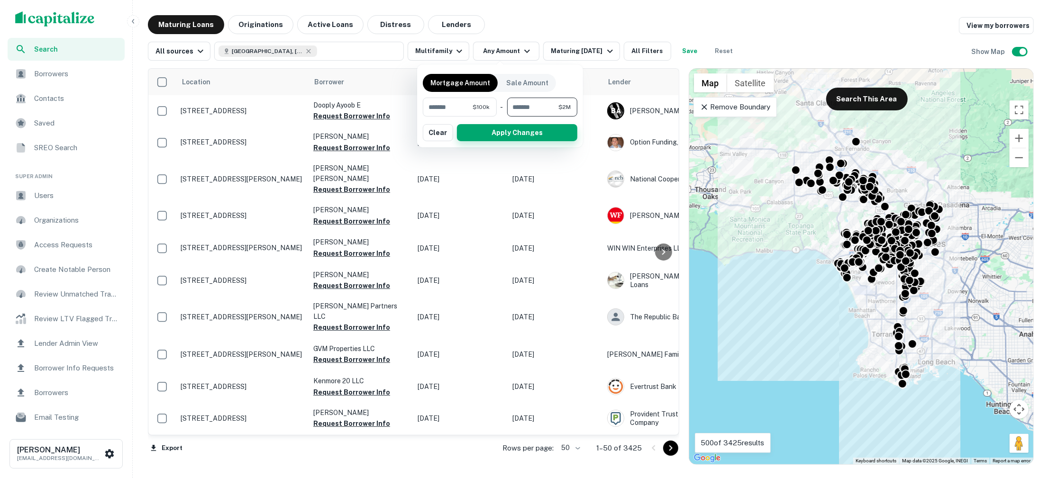
type input "*******"
click at [526, 130] on button "Apply Changes" at bounding box center [517, 132] width 120 height 17
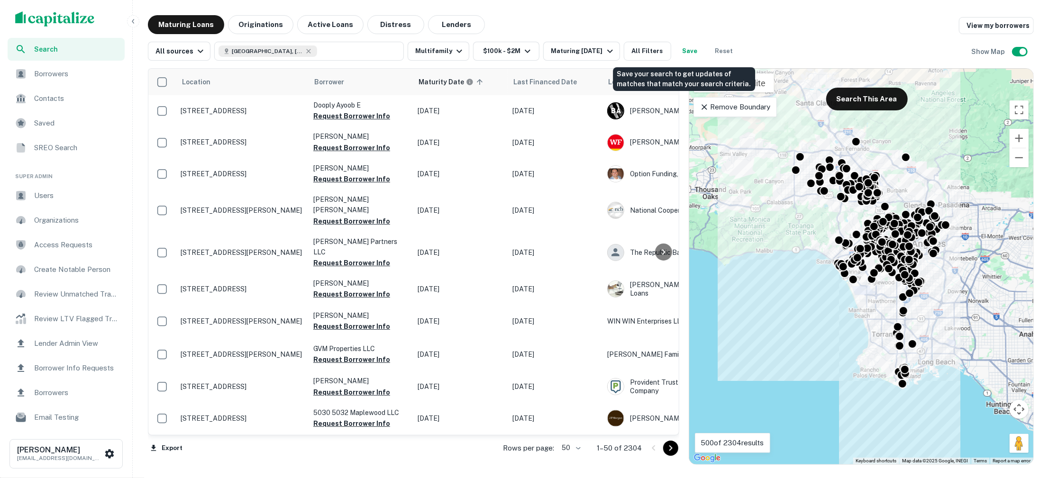
click at [681, 54] on button "Save" at bounding box center [690, 51] width 30 height 19
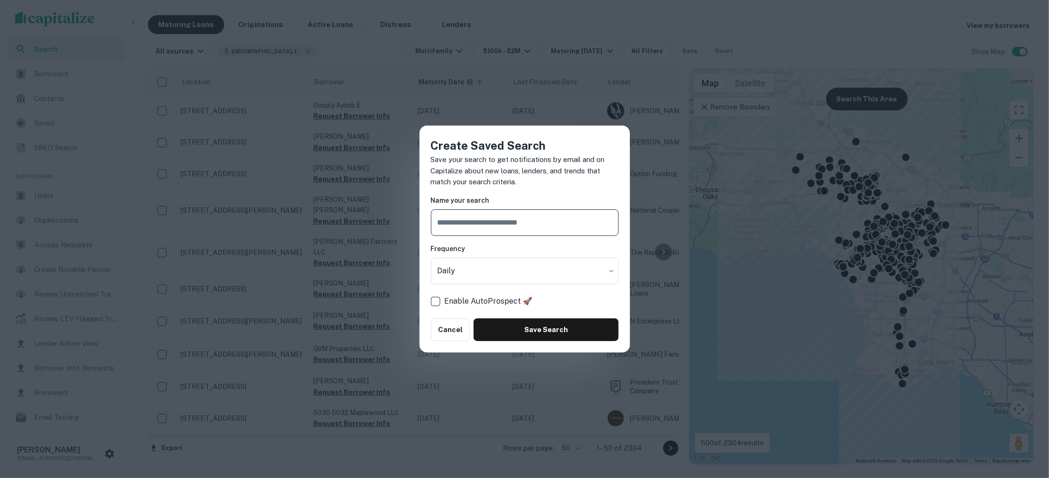
click at [665, 38] on div "Create Saved Search Save your search to get notifications by email and on Capit…" at bounding box center [524, 239] width 1049 height 478
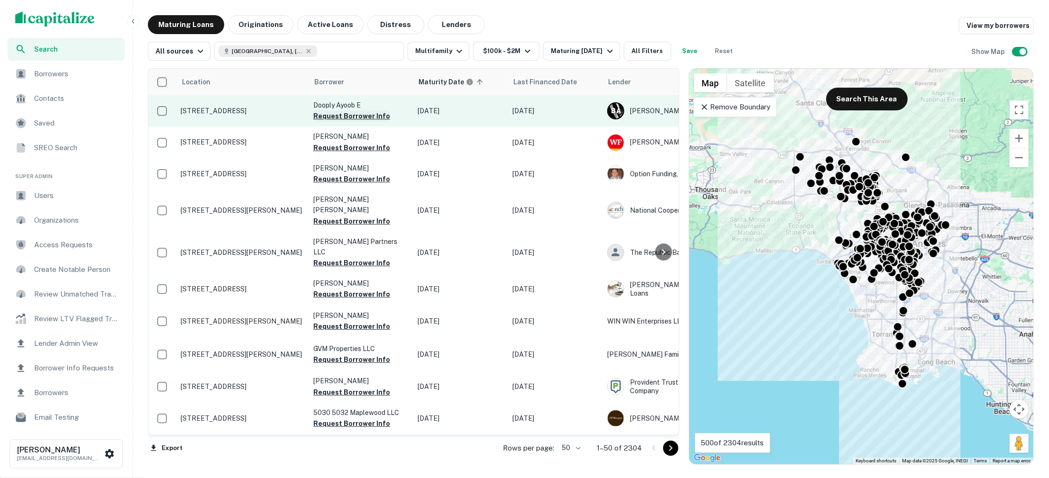
click at [371, 118] on button "Request Borrower Info" at bounding box center [351, 115] width 77 height 11
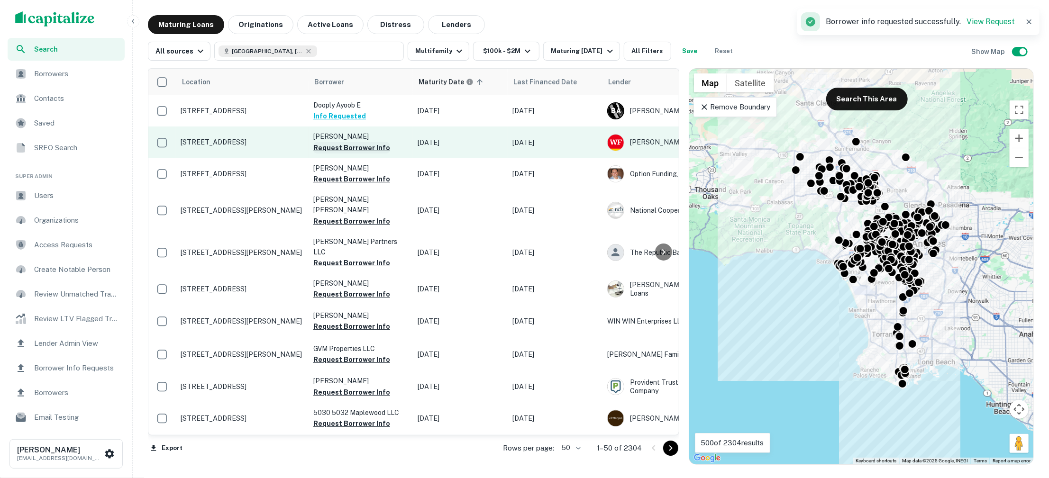
click at [365, 144] on button "Request Borrower Info" at bounding box center [351, 147] width 77 height 11
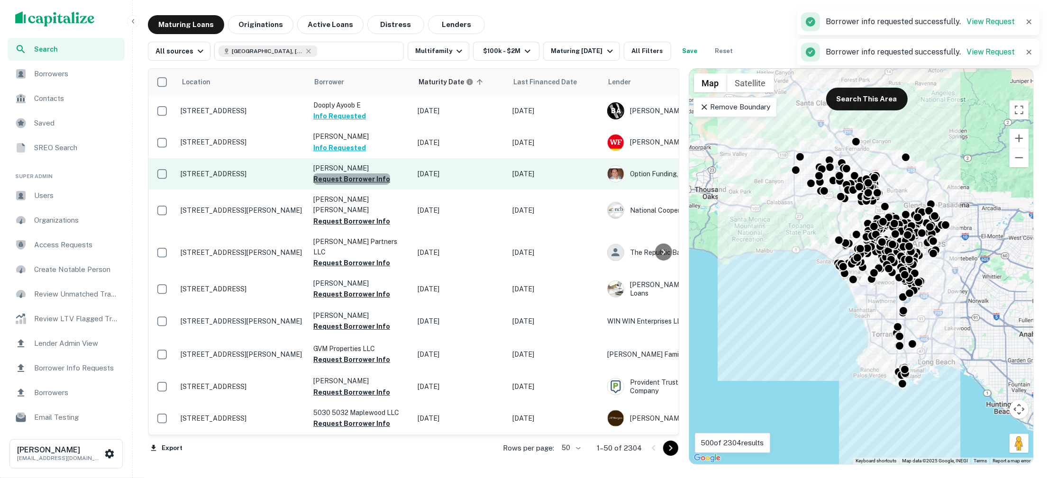
click at [360, 176] on button "Request Borrower Info" at bounding box center [351, 179] width 77 height 11
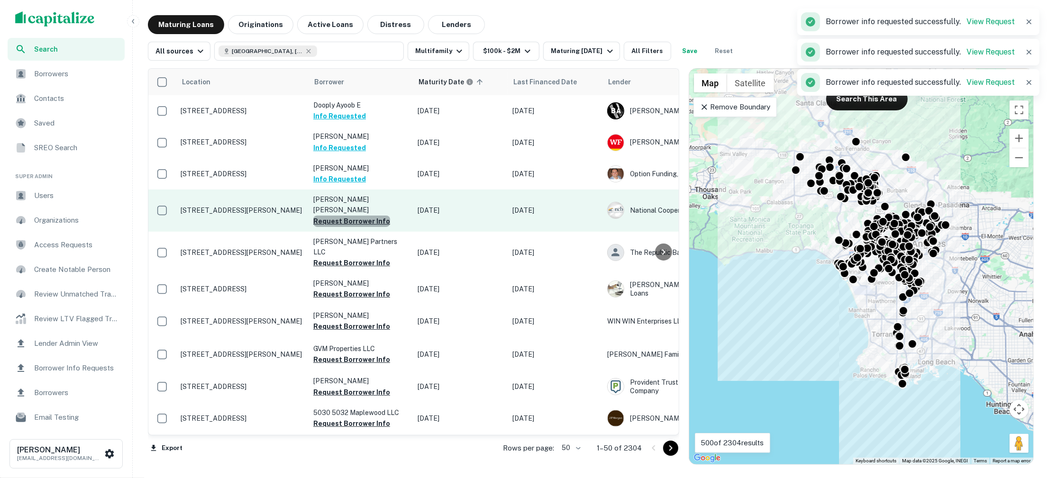
click at [359, 216] on button "Request Borrower Info" at bounding box center [351, 221] width 77 height 11
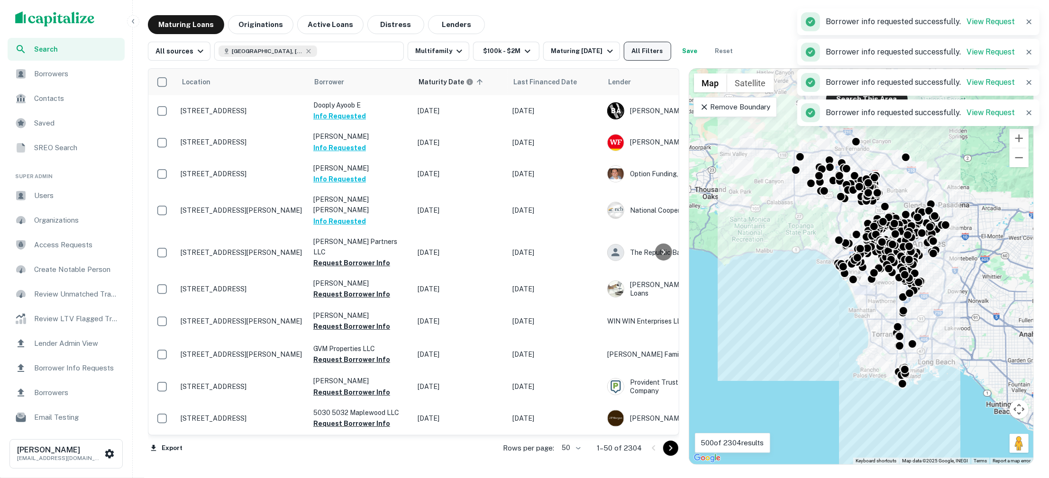
click at [651, 54] on button "All Filters" at bounding box center [647, 51] width 47 height 19
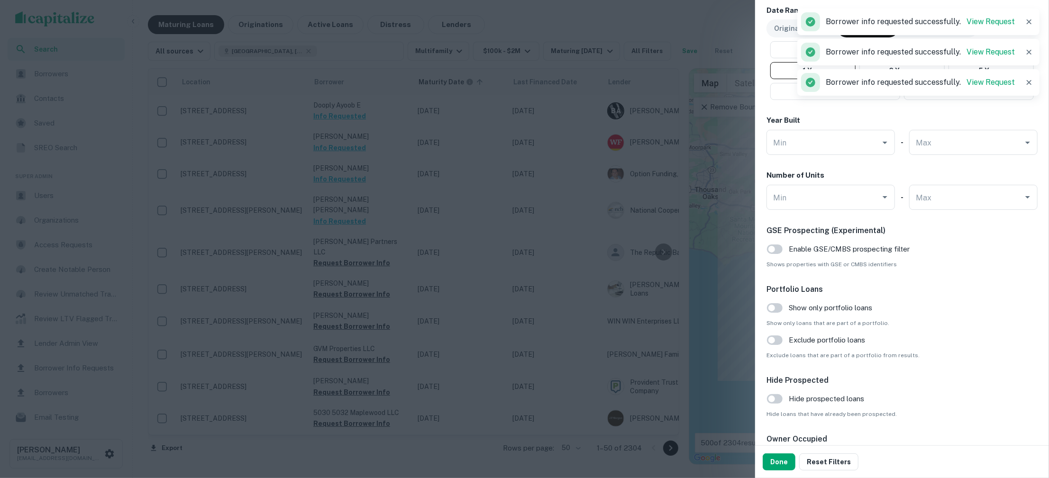
scroll to position [874, 0]
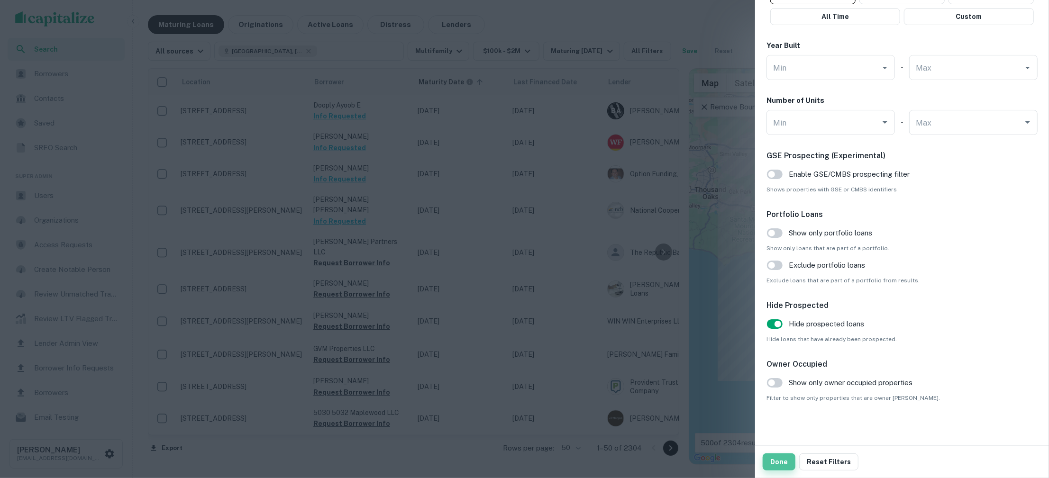
click at [781, 462] on button "Done" at bounding box center [779, 462] width 33 height 17
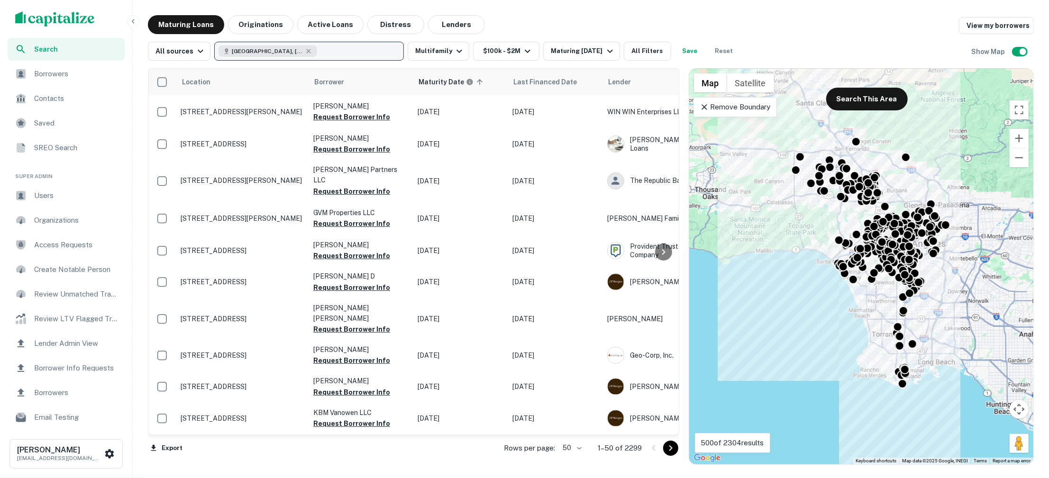
click at [348, 53] on button "[GEOGRAPHIC_DATA], [GEOGRAPHIC_DATA], [GEOGRAPHIC_DATA]" at bounding box center [309, 51] width 190 height 19
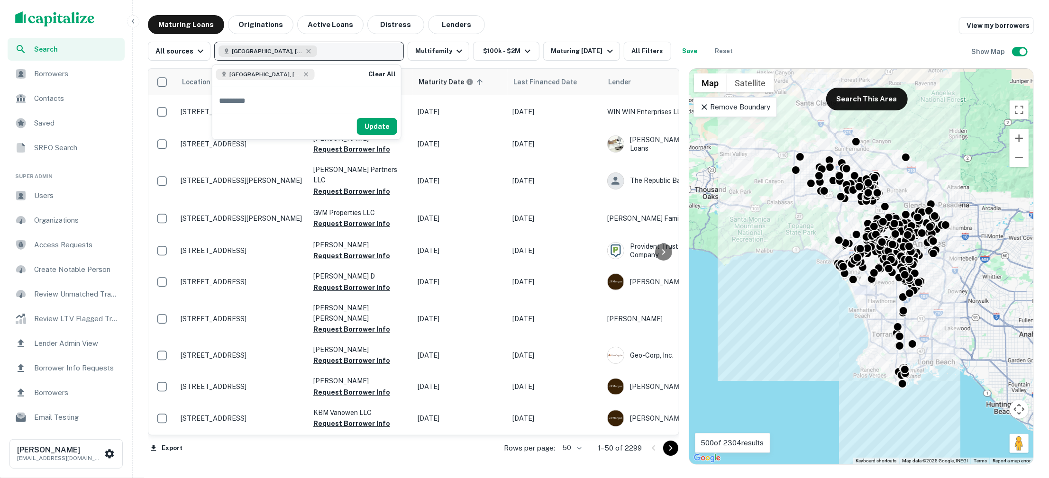
click at [348, 53] on button "[GEOGRAPHIC_DATA], [GEOGRAPHIC_DATA], [GEOGRAPHIC_DATA]" at bounding box center [309, 51] width 190 height 19
click at [293, 47] on div "[GEOGRAPHIC_DATA], [GEOGRAPHIC_DATA], [GEOGRAPHIC_DATA]" at bounding box center [268, 51] width 99 height 11
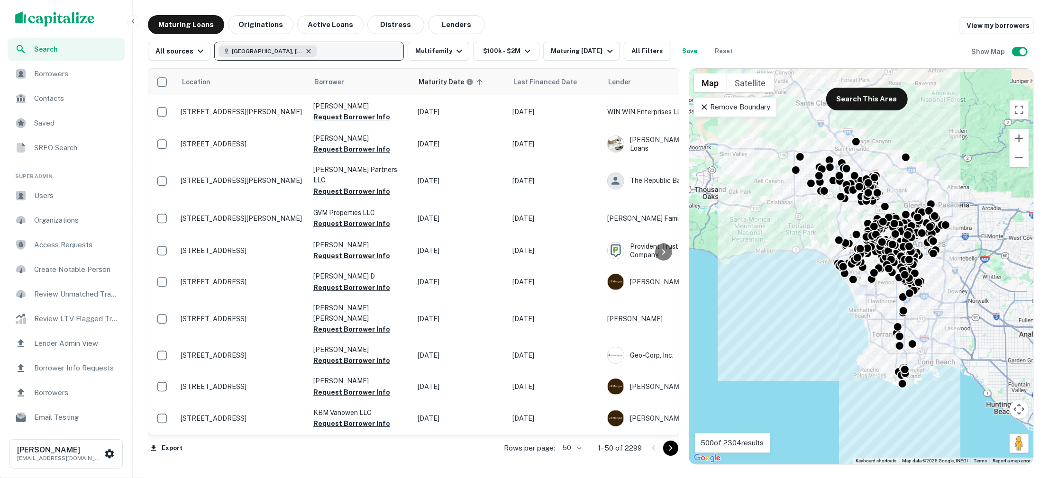
click at [305, 48] on icon "button" at bounding box center [309, 51] width 8 height 8
click at [293, 48] on p "Enter addresses, locations or lender names" at bounding box center [298, 51] width 153 height 11
type input "****"
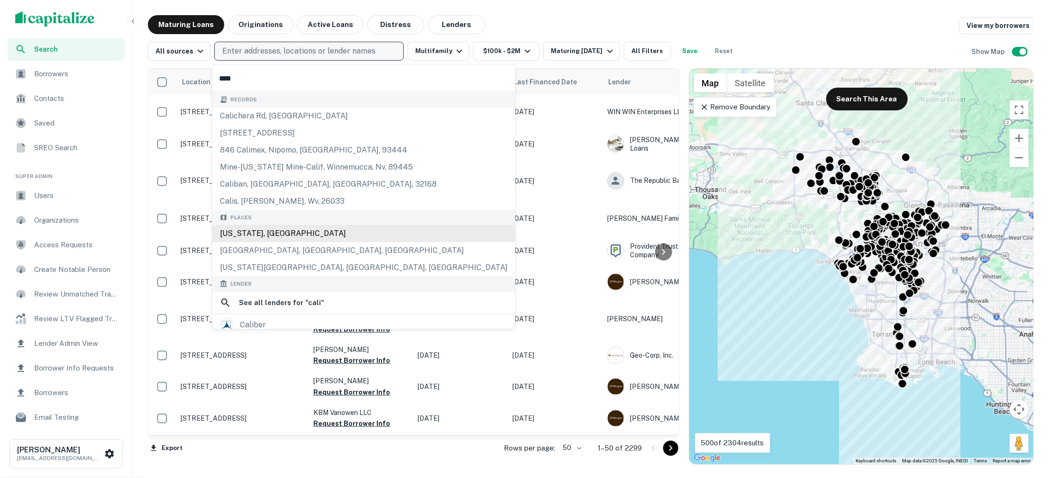
click at [266, 235] on div "[US_STATE], [GEOGRAPHIC_DATA]" at bounding box center [363, 233] width 303 height 17
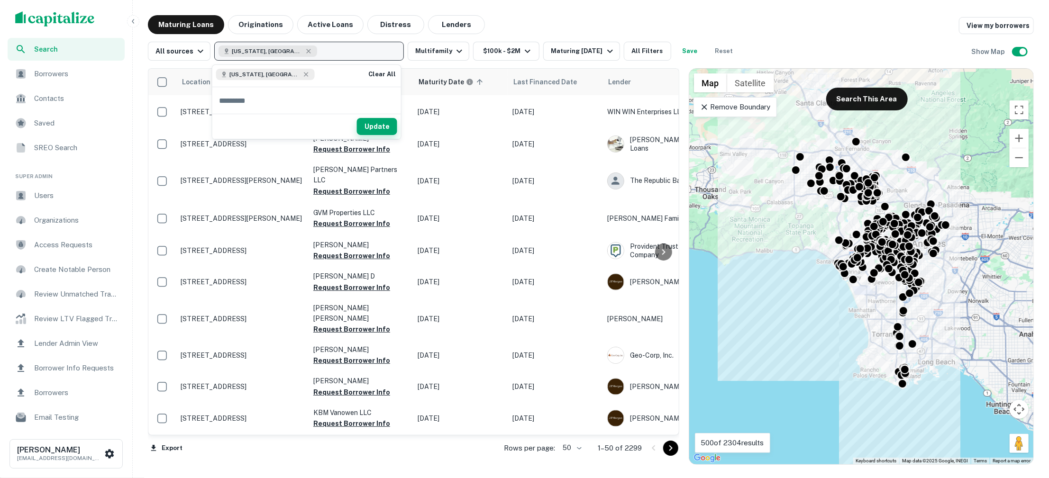
click at [380, 122] on button "Update" at bounding box center [377, 126] width 40 height 17
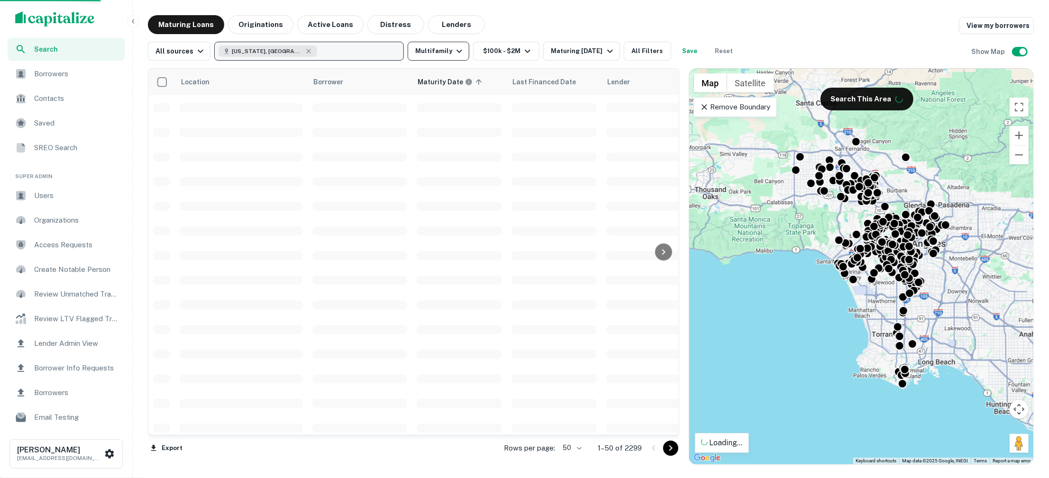
click at [457, 51] on icon "button" at bounding box center [460, 51] width 6 height 3
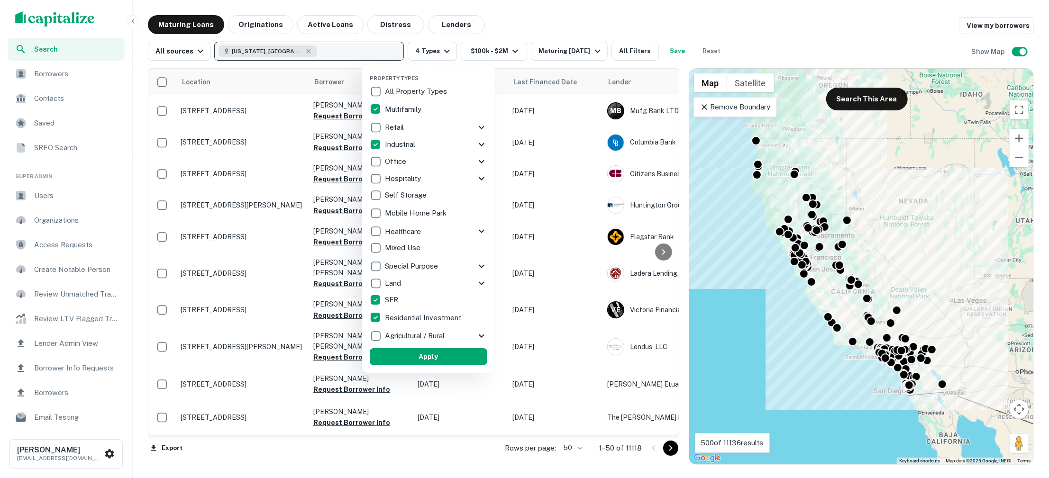
drag, startPoint x: 413, startPoint y: 356, endPoint x: 520, endPoint y: 124, distance: 254.8
click at [412, 356] on button "Apply" at bounding box center [429, 356] width 118 height 17
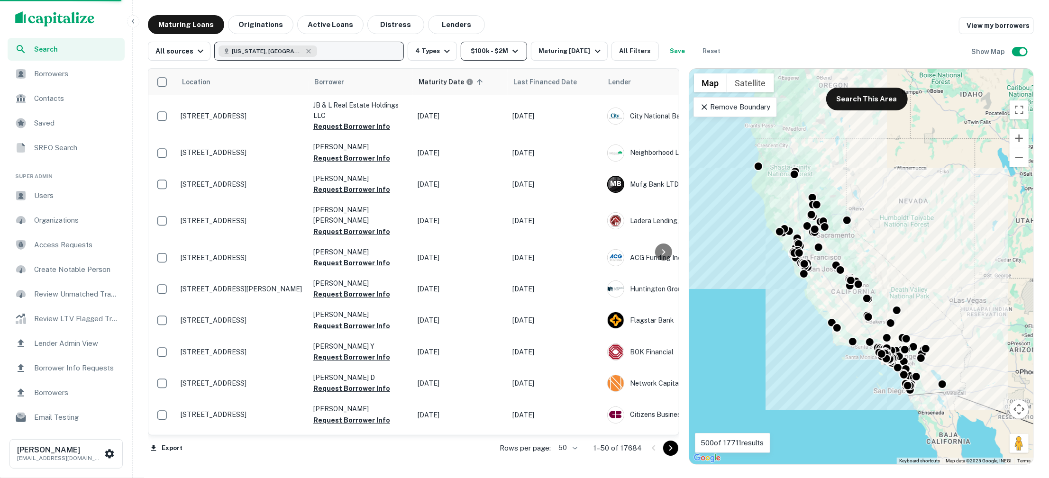
click at [510, 55] on icon "button" at bounding box center [515, 51] width 11 height 11
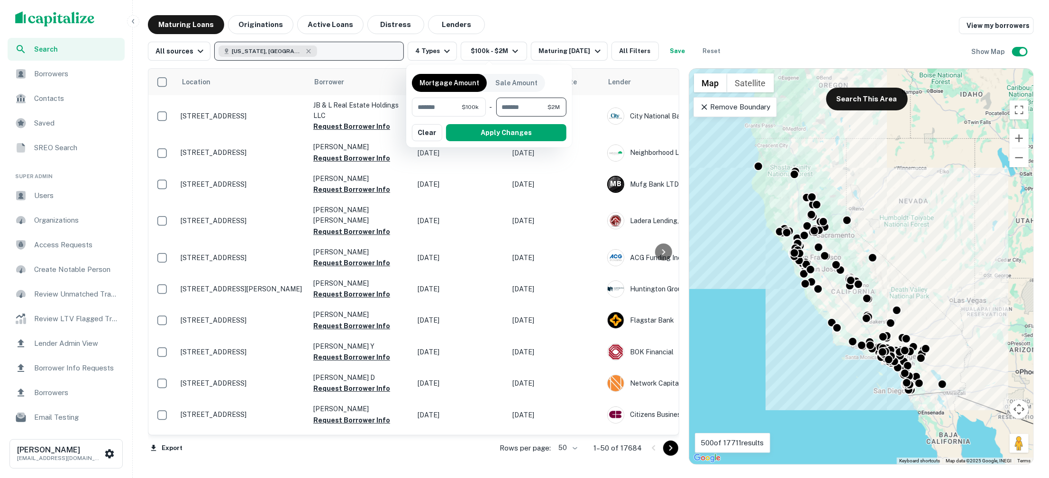
click at [532, 105] on input "*******" at bounding box center [521, 107] width 51 height 19
type input "*******"
click at [525, 129] on button "Apply Changes" at bounding box center [506, 132] width 120 height 17
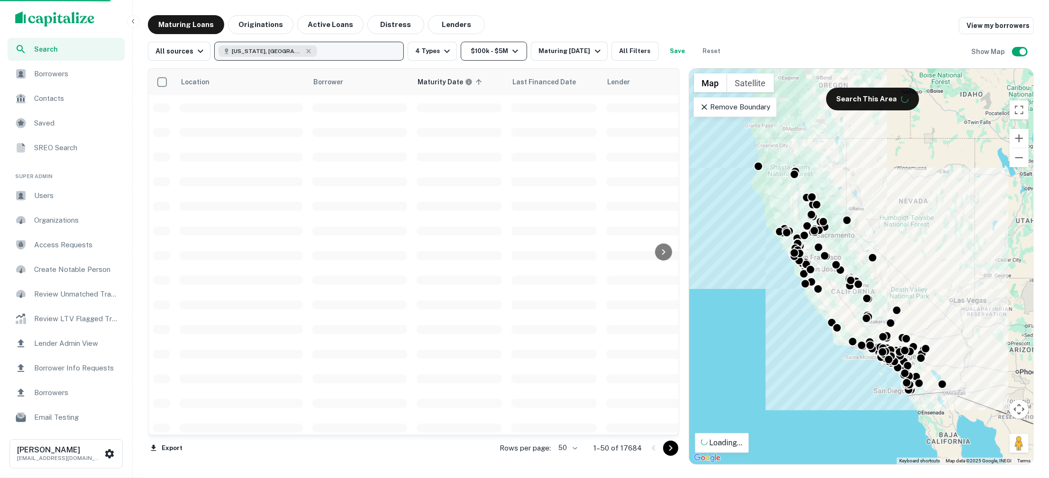
click at [510, 53] on icon "button" at bounding box center [515, 51] width 11 height 11
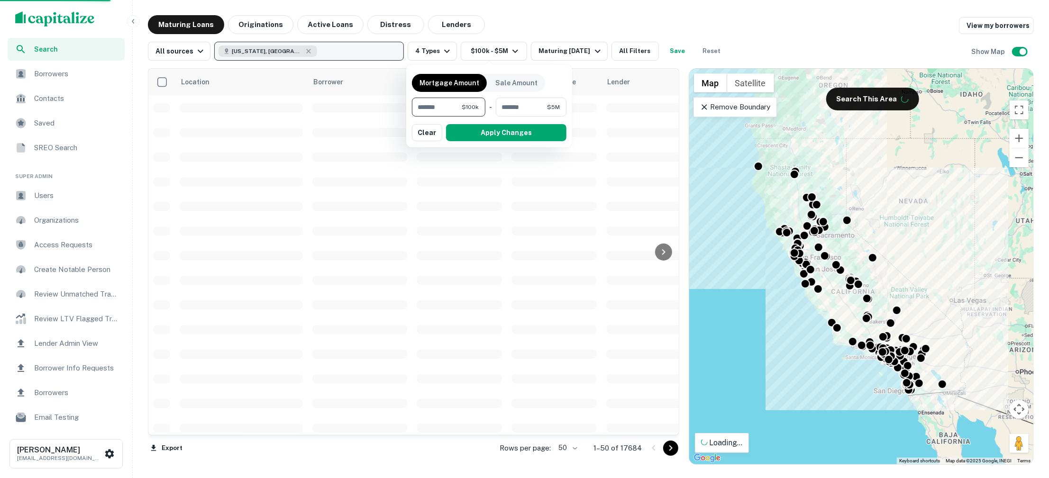
click at [441, 104] on input "******" at bounding box center [437, 107] width 50 height 19
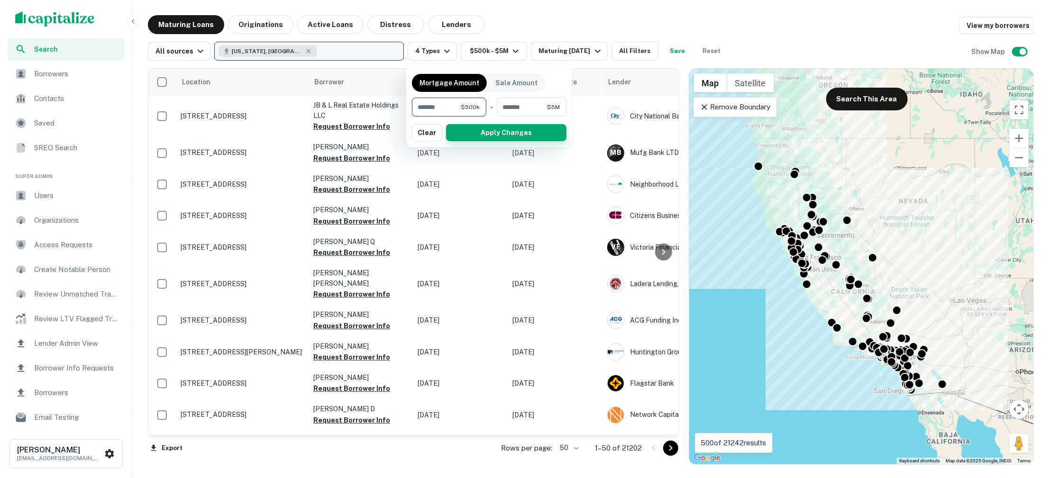
type input "******"
click at [494, 129] on button "Apply Changes" at bounding box center [506, 132] width 120 height 17
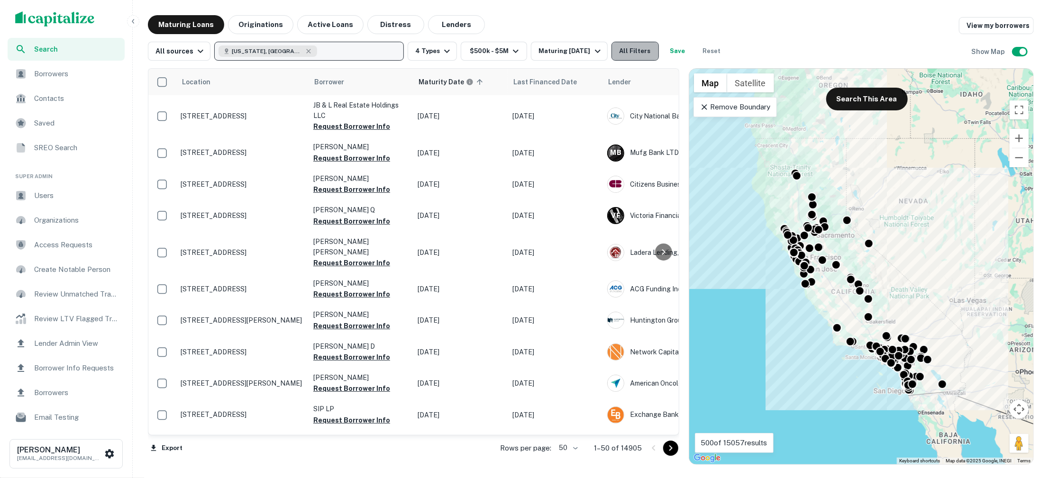
click at [628, 51] on button "All Filters" at bounding box center [635, 51] width 47 height 19
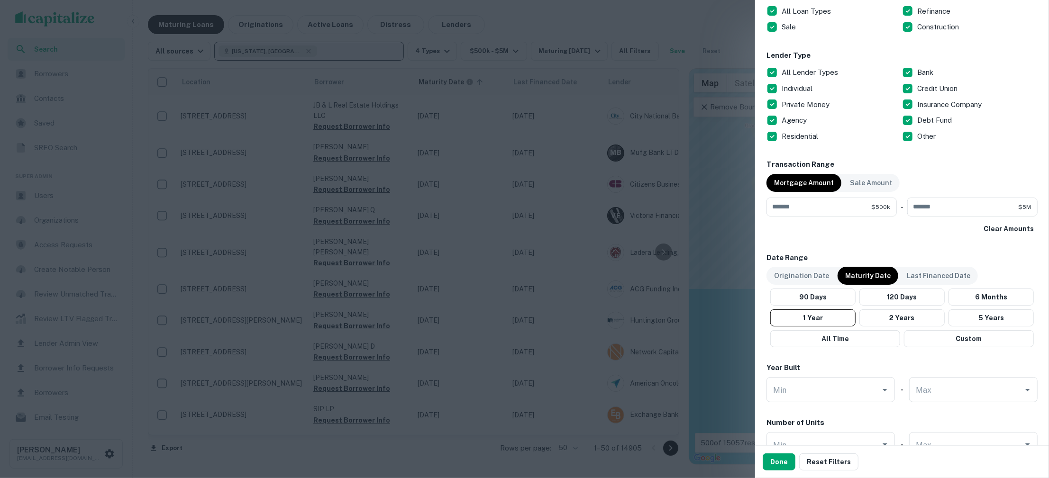
scroll to position [534, 0]
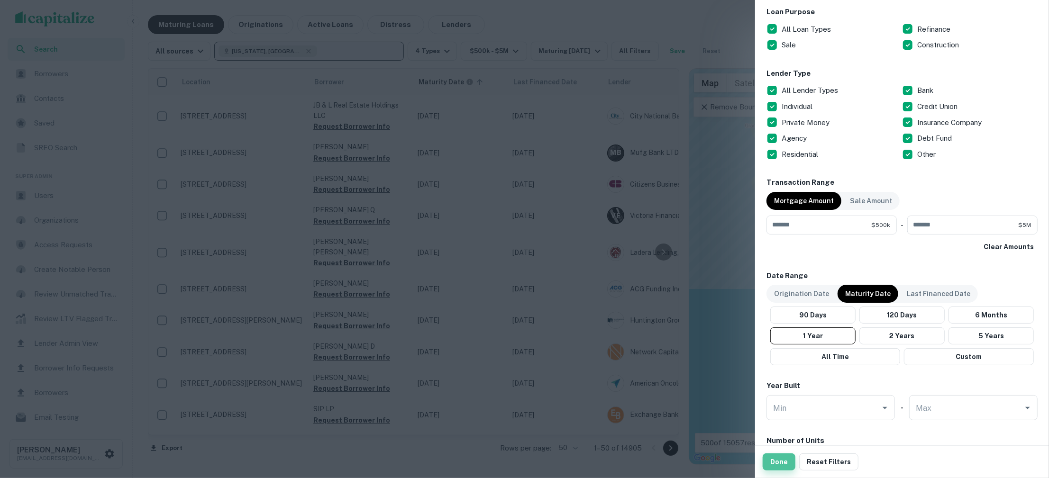
click at [777, 464] on button "Done" at bounding box center [779, 462] width 33 height 17
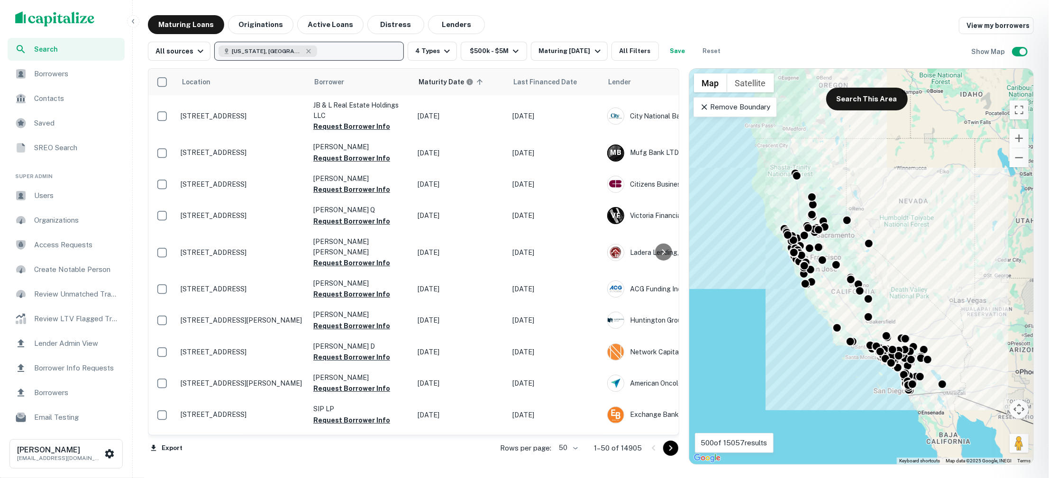
click at [109, 448] on div at bounding box center [524, 239] width 1049 height 478
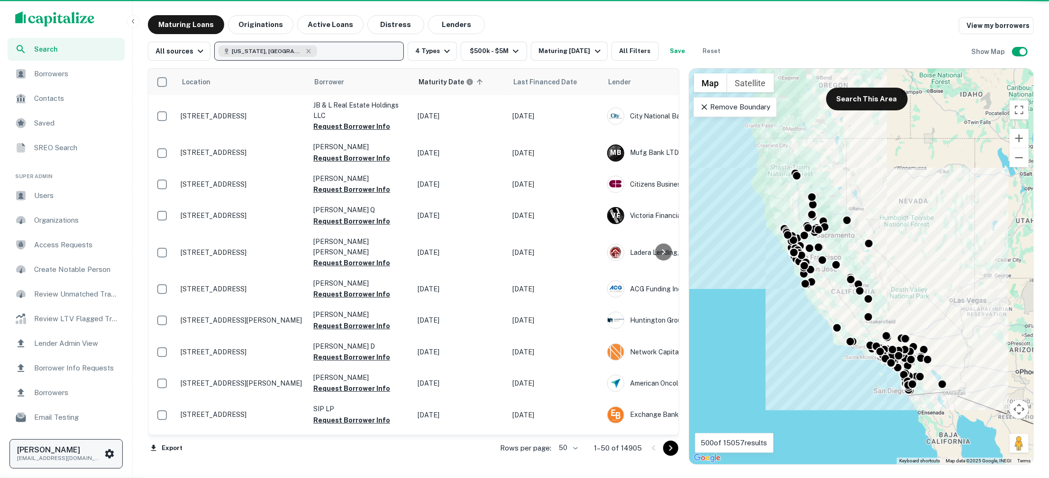
click at [103, 456] on div "[PERSON_NAME] [EMAIL_ADDRESS][DOMAIN_NAME]" at bounding box center [60, 454] width 87 height 17
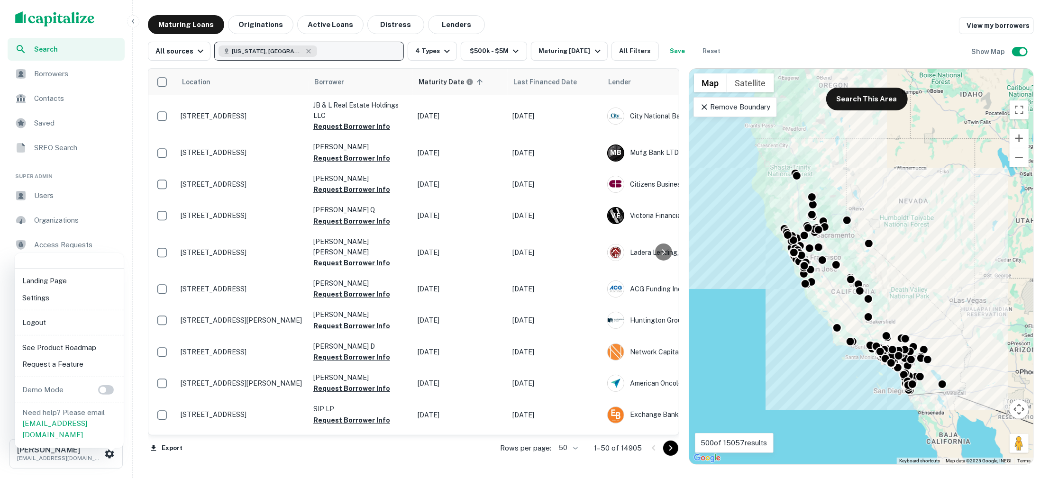
click at [61, 320] on li "Logout" at bounding box center [68, 322] width 101 height 17
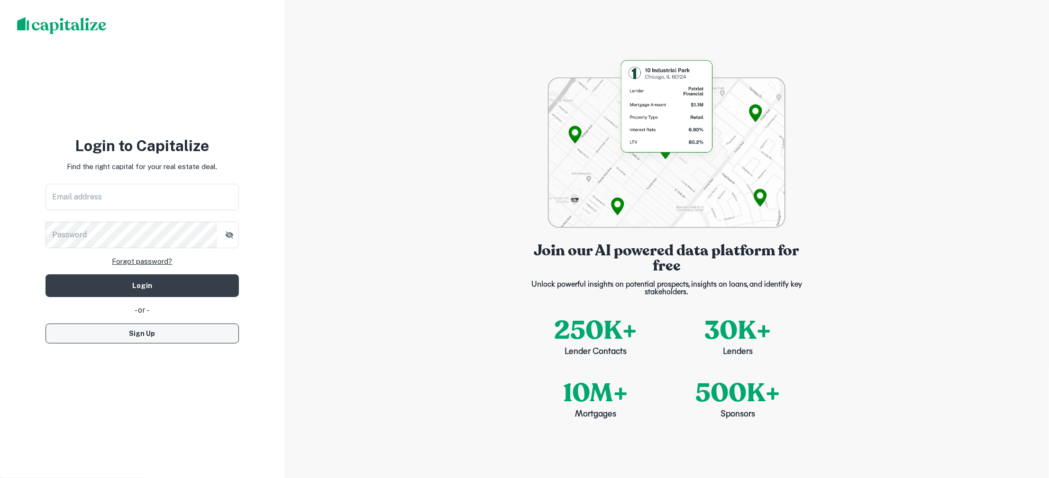
click at [156, 333] on button "Sign Up" at bounding box center [142, 334] width 193 height 20
select select "**"
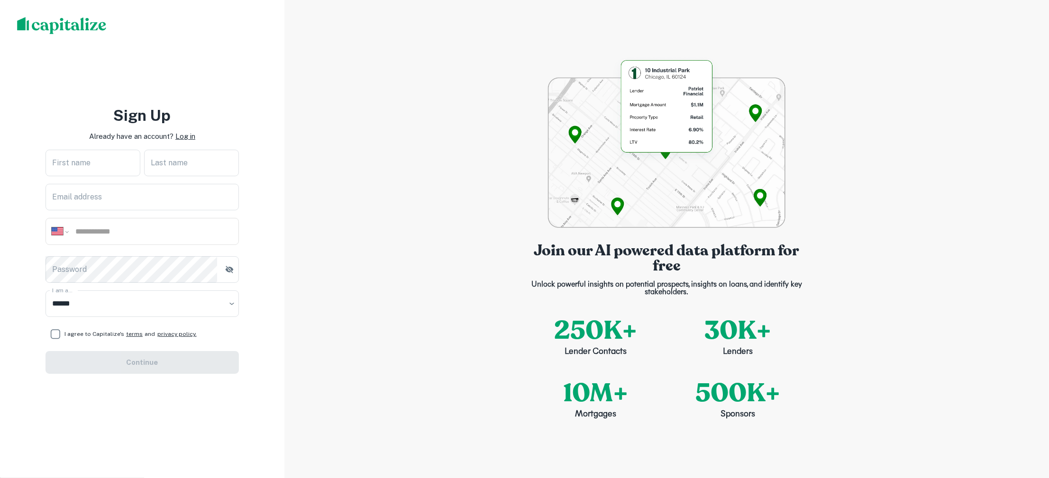
click at [175, 137] on p "Log in" at bounding box center [185, 136] width 20 height 11
click at [189, 137] on p "Log in" at bounding box center [185, 136] width 20 height 11
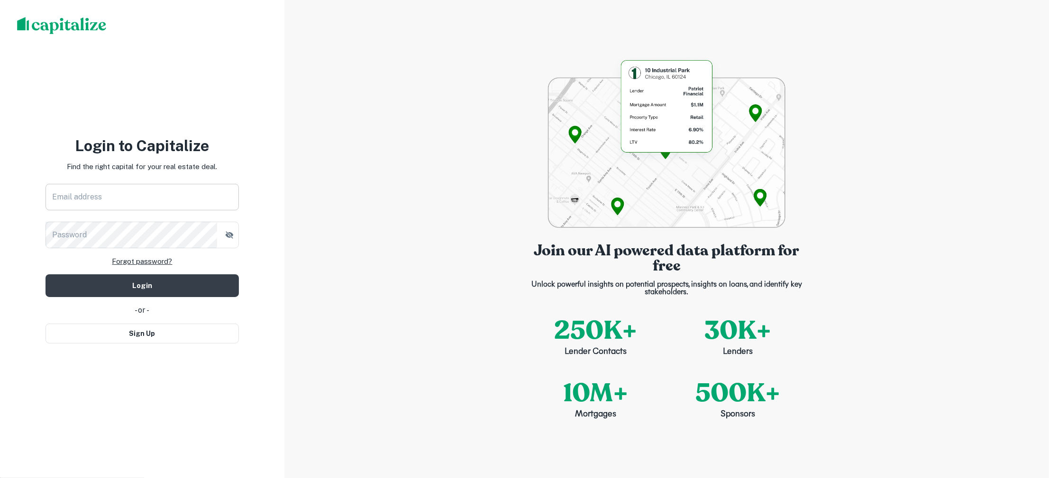
click at [172, 197] on input "Email address" at bounding box center [142, 197] width 193 height 27
type input "**********"
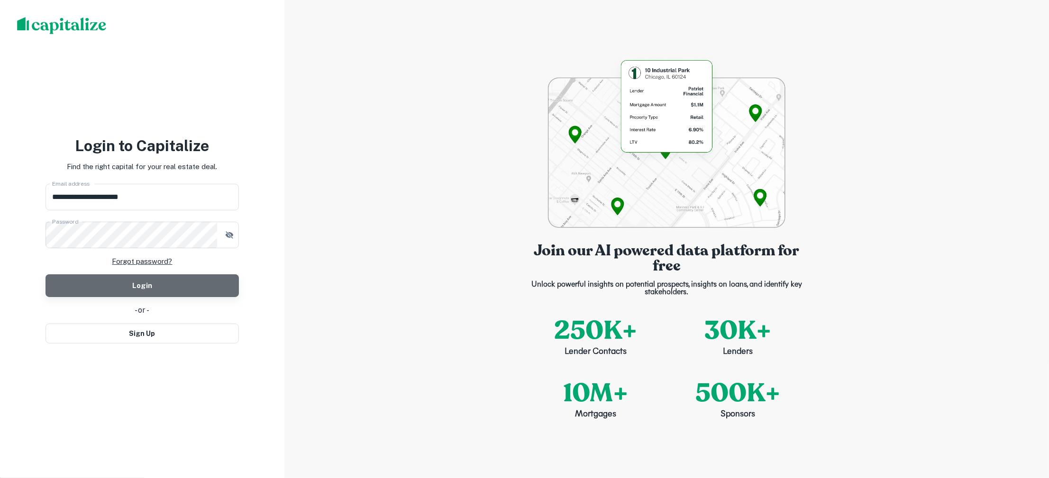
click at [153, 291] on button "Login" at bounding box center [142, 285] width 193 height 23
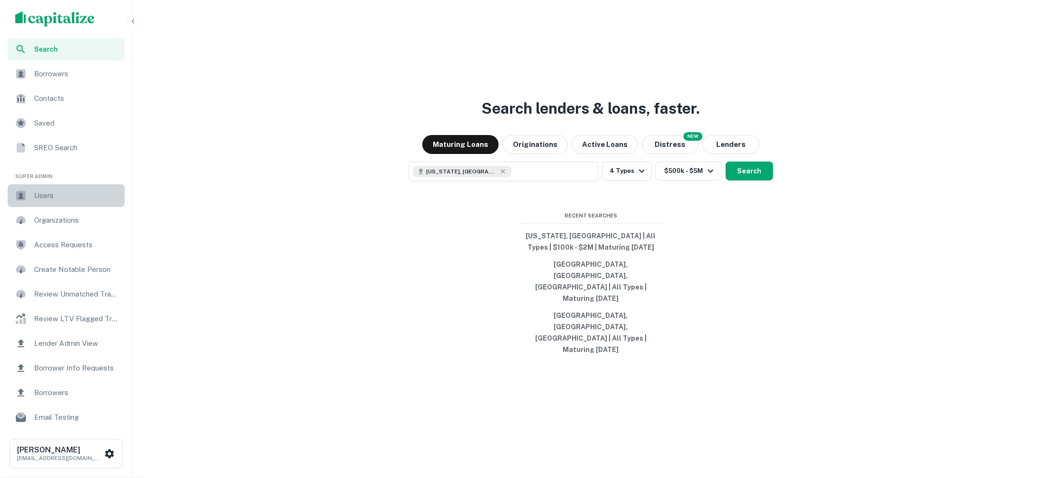
click at [83, 198] on span "Users" at bounding box center [76, 195] width 85 height 11
